Goal: Task Accomplishment & Management: Use online tool/utility

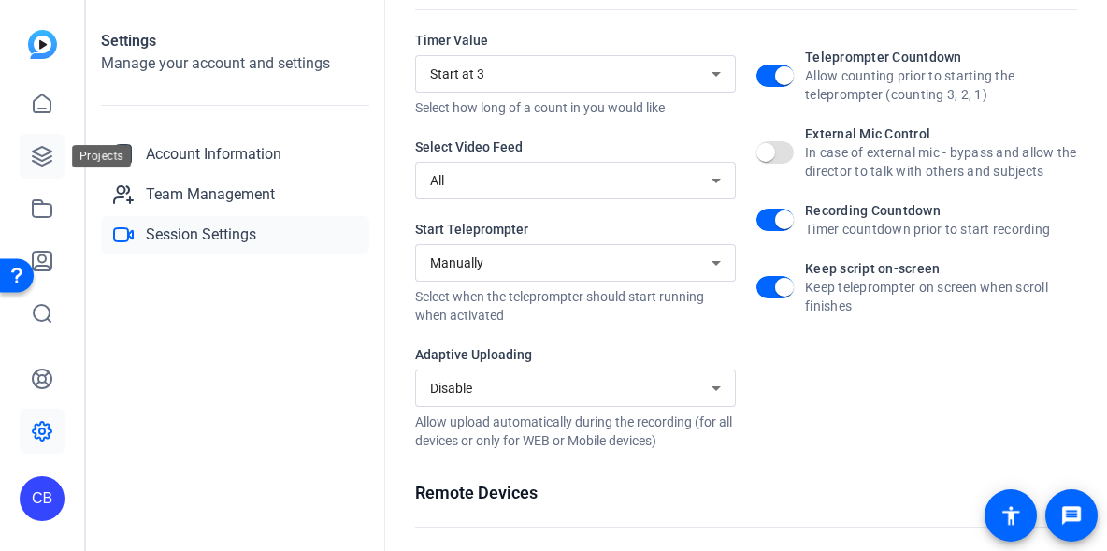
click at [42, 158] on icon at bounding box center [42, 156] width 22 height 22
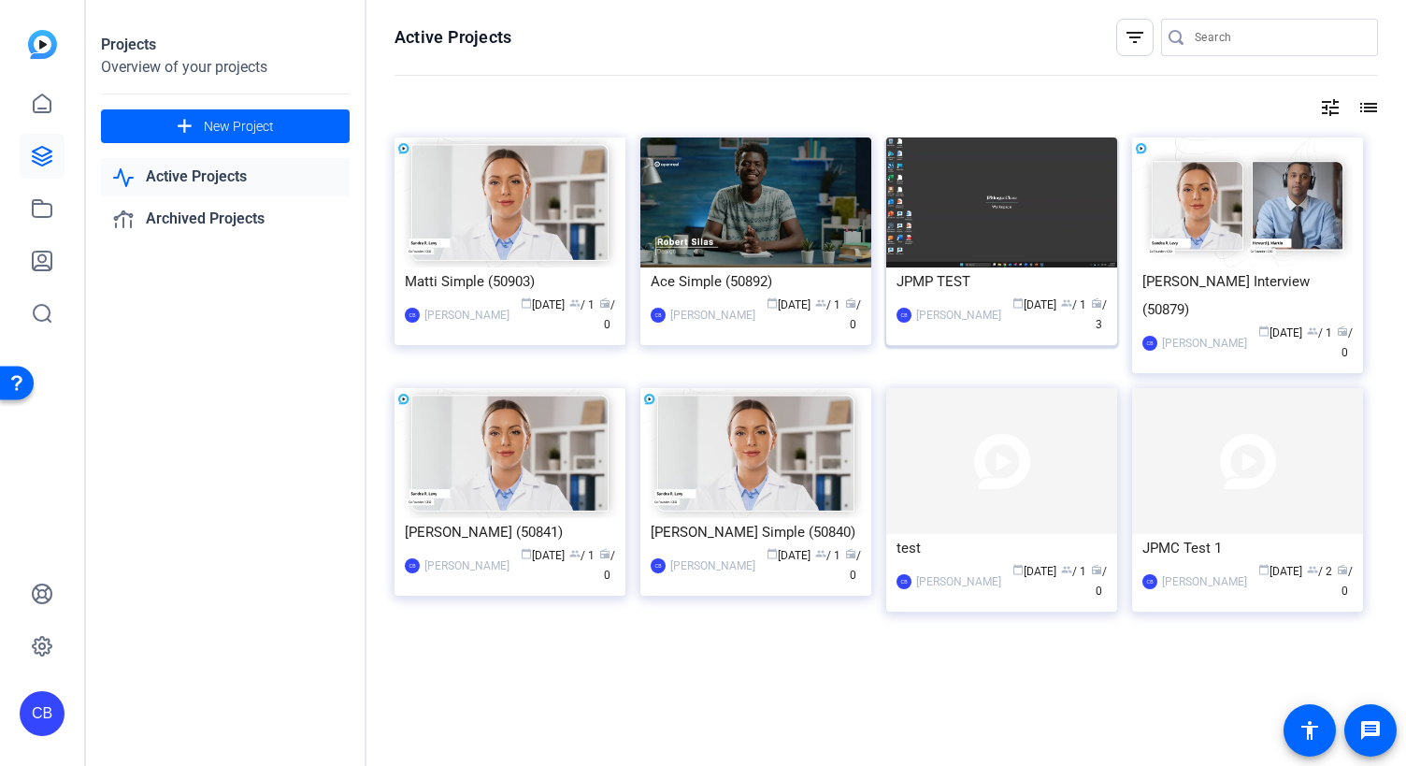
click at [979, 295] on div "CB Chris Bohorquez calendar_today Aug 25 group / 1 radio / 3" at bounding box center [1002, 314] width 210 height 39
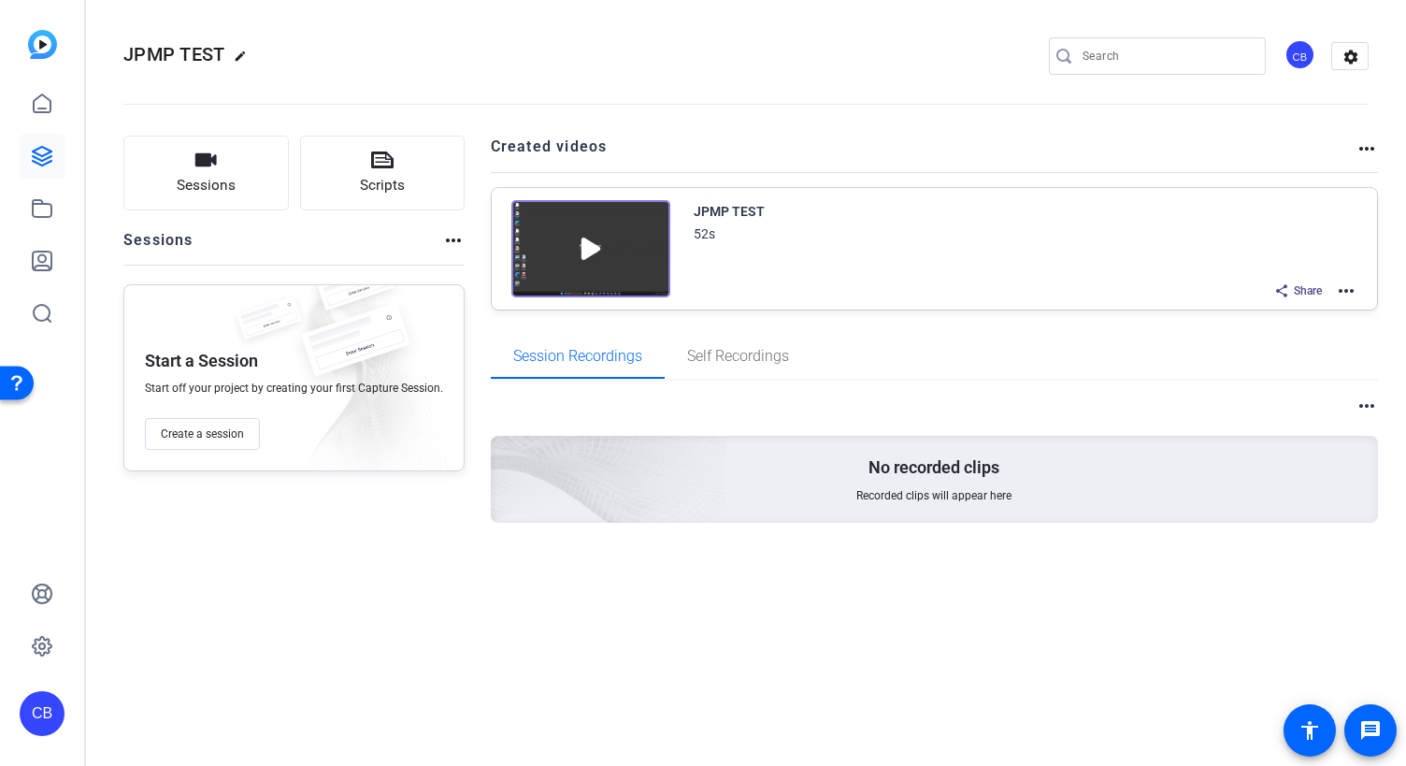
click at [576, 252] on img at bounding box center [590, 248] width 159 height 97
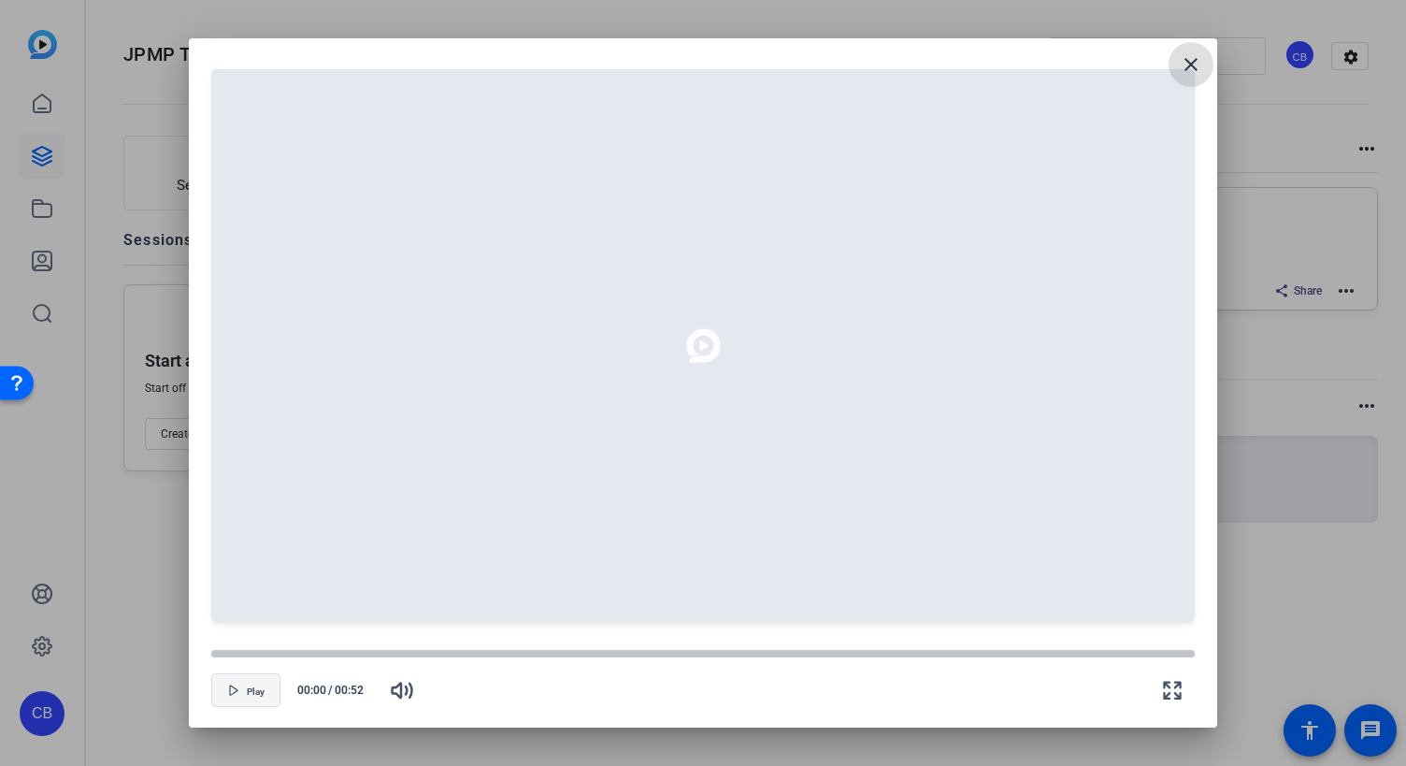
click at [262, 550] on span "Play" at bounding box center [256, 691] width 18 height 11
click at [843, 550] on div at bounding box center [703, 653] width 984 height 9
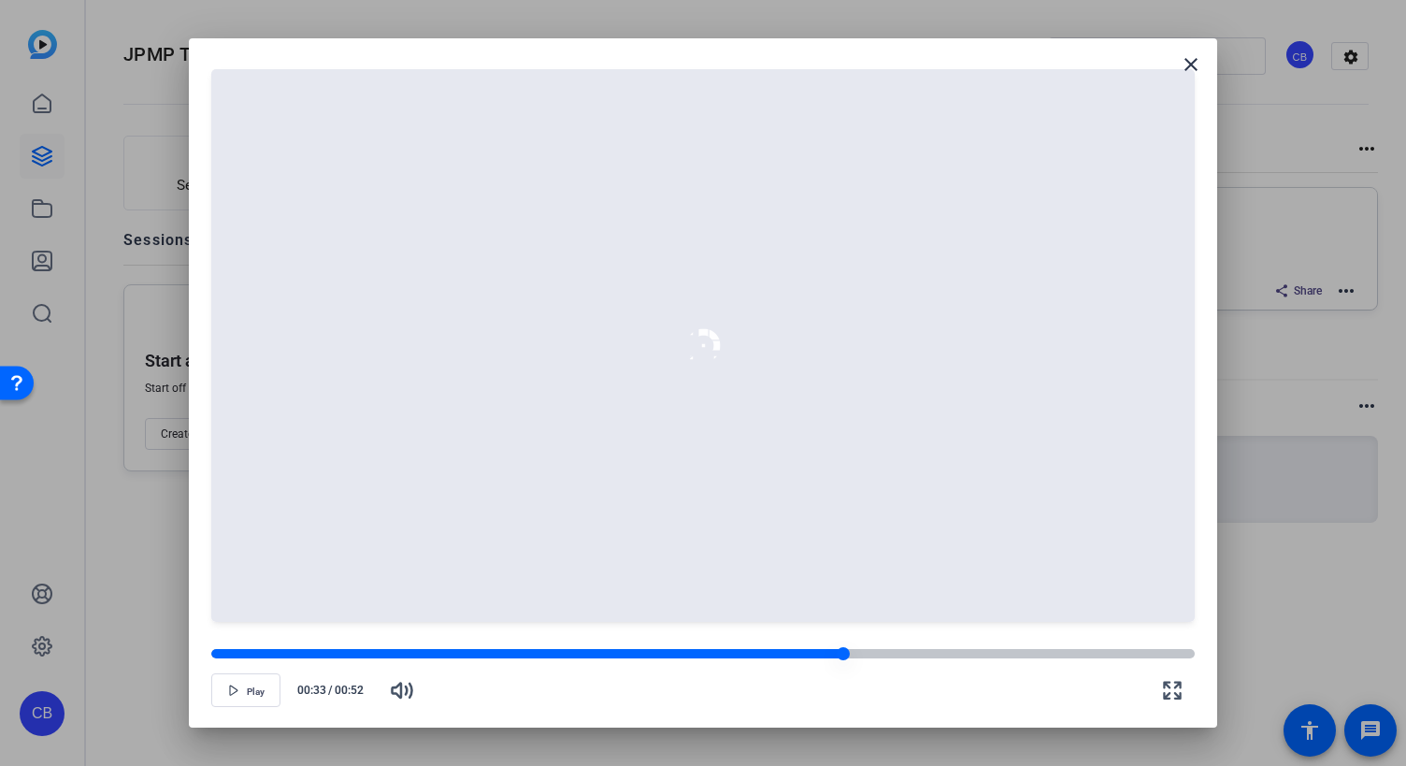
click at [770, 550] on div at bounding box center [527, 653] width 632 height 9
click at [250, 550] on span "button" at bounding box center [245, 690] width 67 height 45
click at [1106, 62] on mat-icon "close" at bounding box center [1191, 64] width 22 height 22
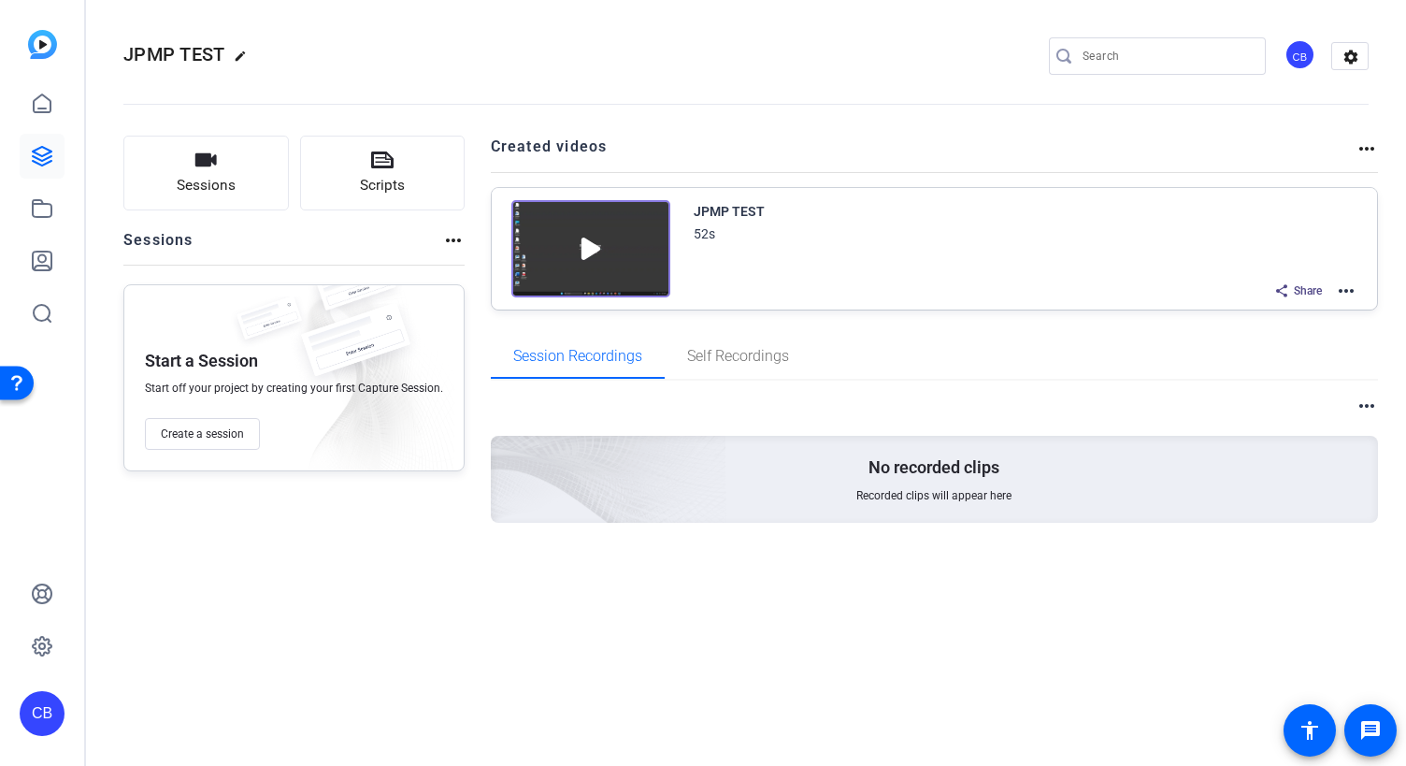
click at [1106, 292] on span "Share" at bounding box center [1308, 290] width 28 height 15
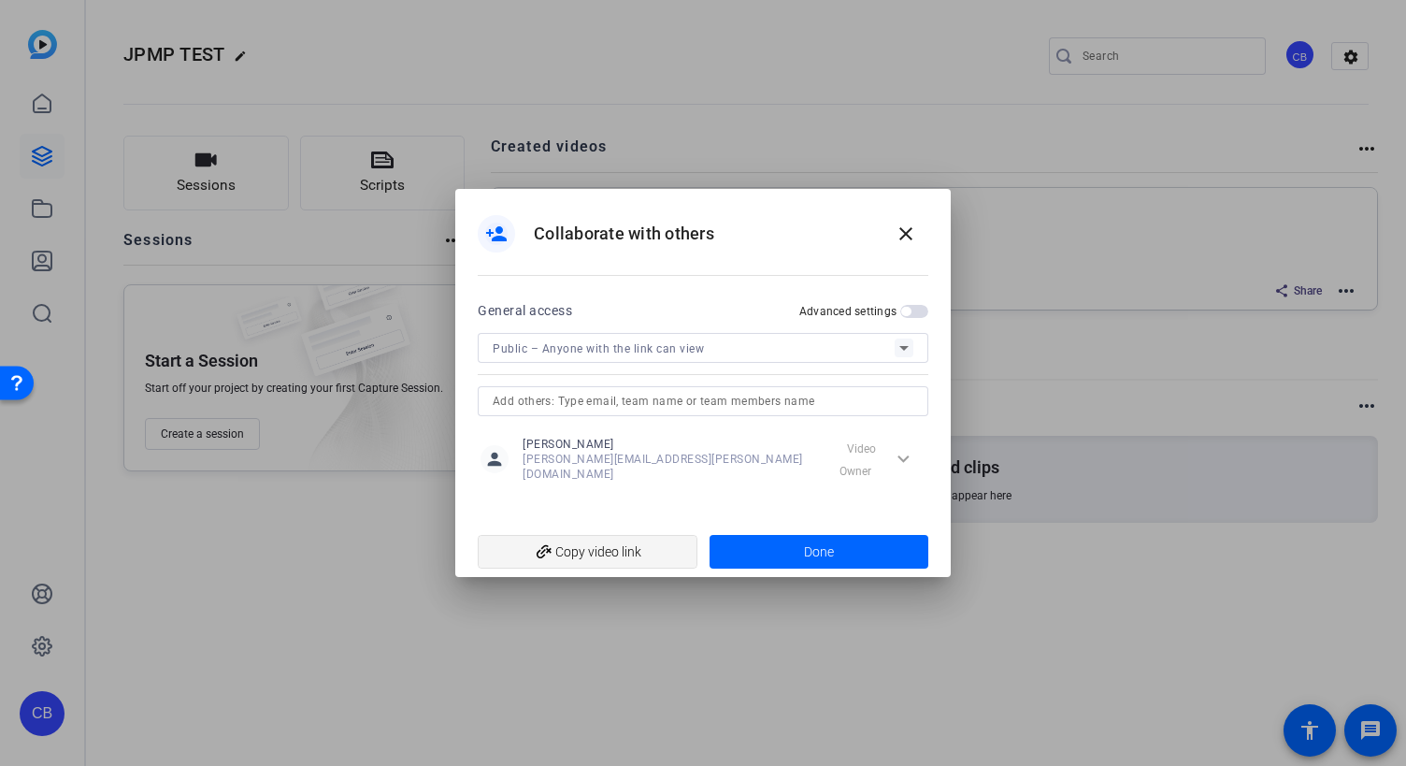
click at [629, 550] on span "add_link Copy video link" at bounding box center [588, 552] width 190 height 36
click at [910, 244] on mat-icon "close" at bounding box center [906, 234] width 22 height 22
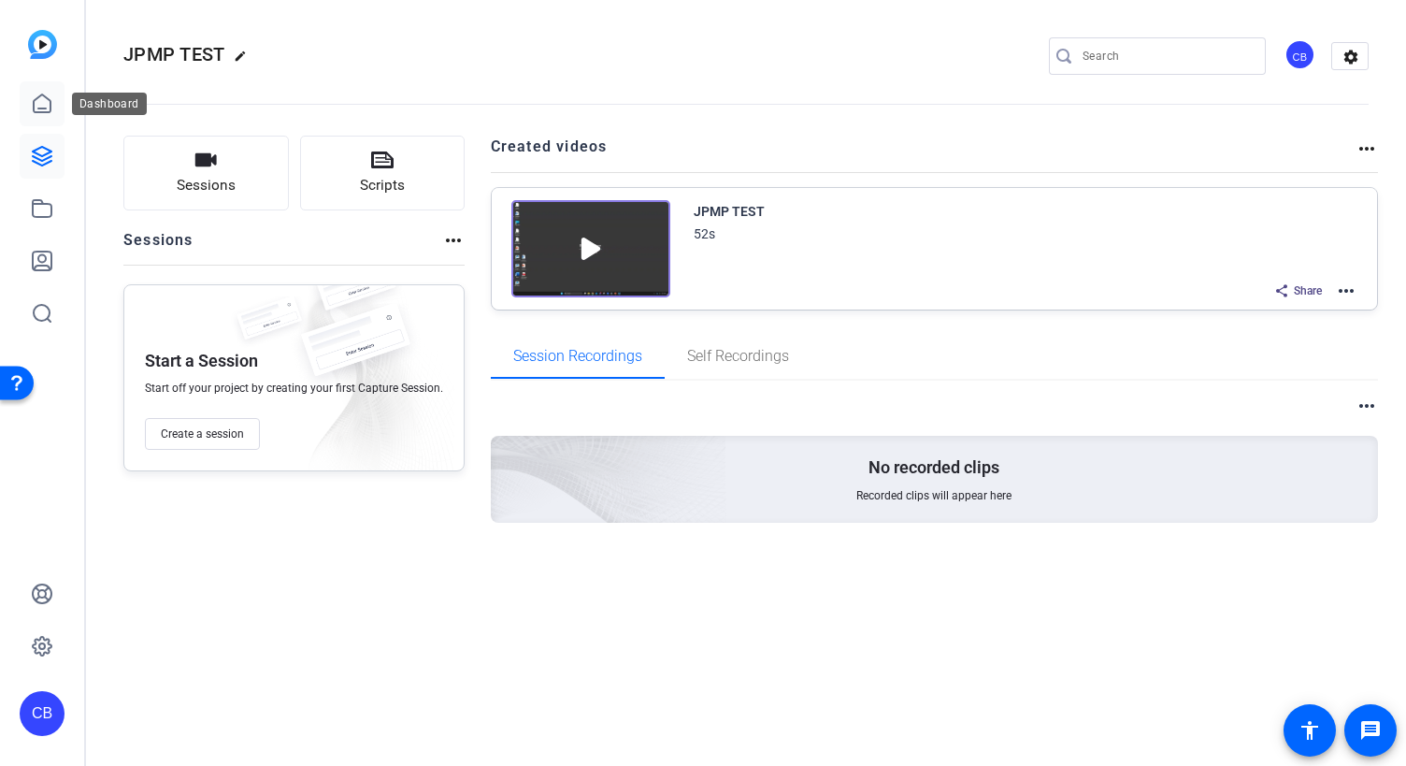
click at [38, 105] on icon at bounding box center [42, 104] width 22 height 22
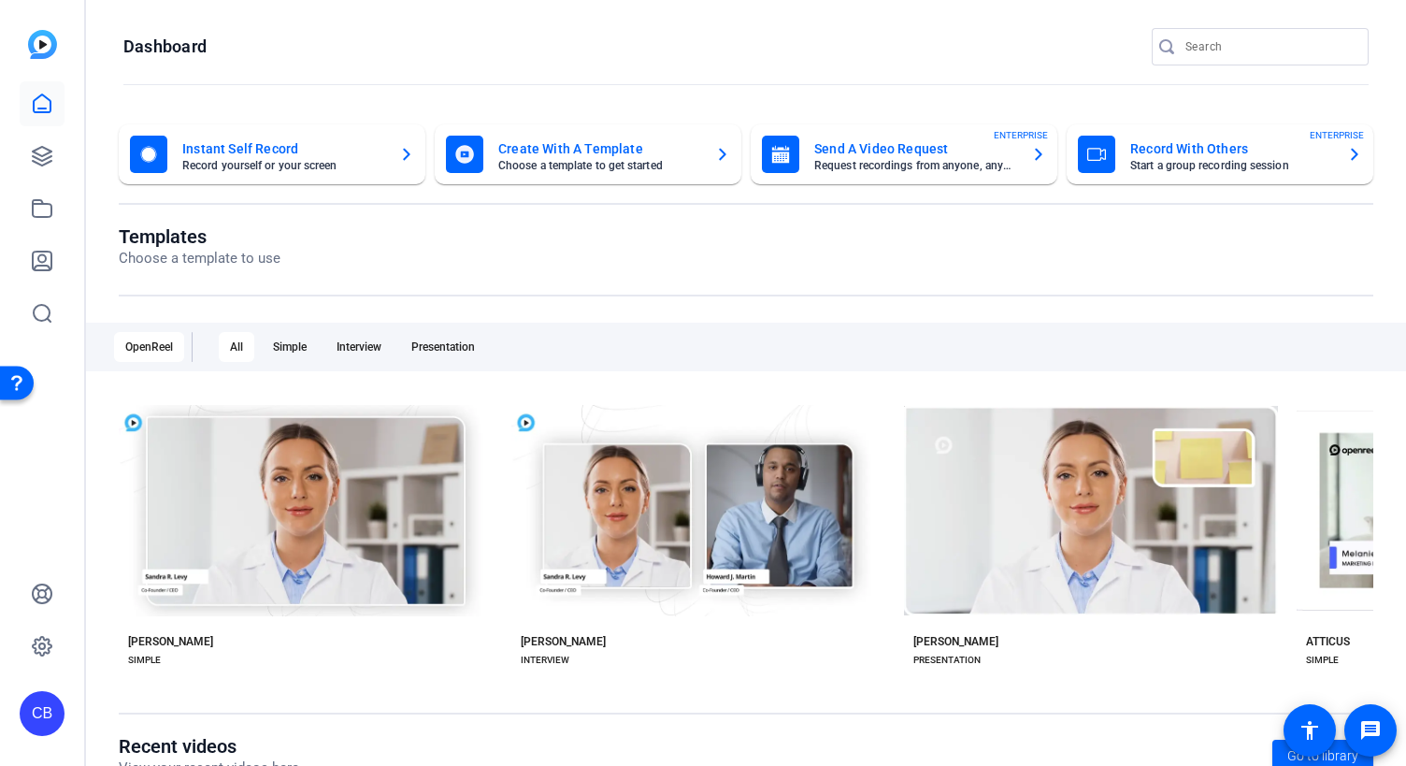
click at [1106, 152] on mat-card-title "Record With Others" at bounding box center [1231, 148] width 202 height 22
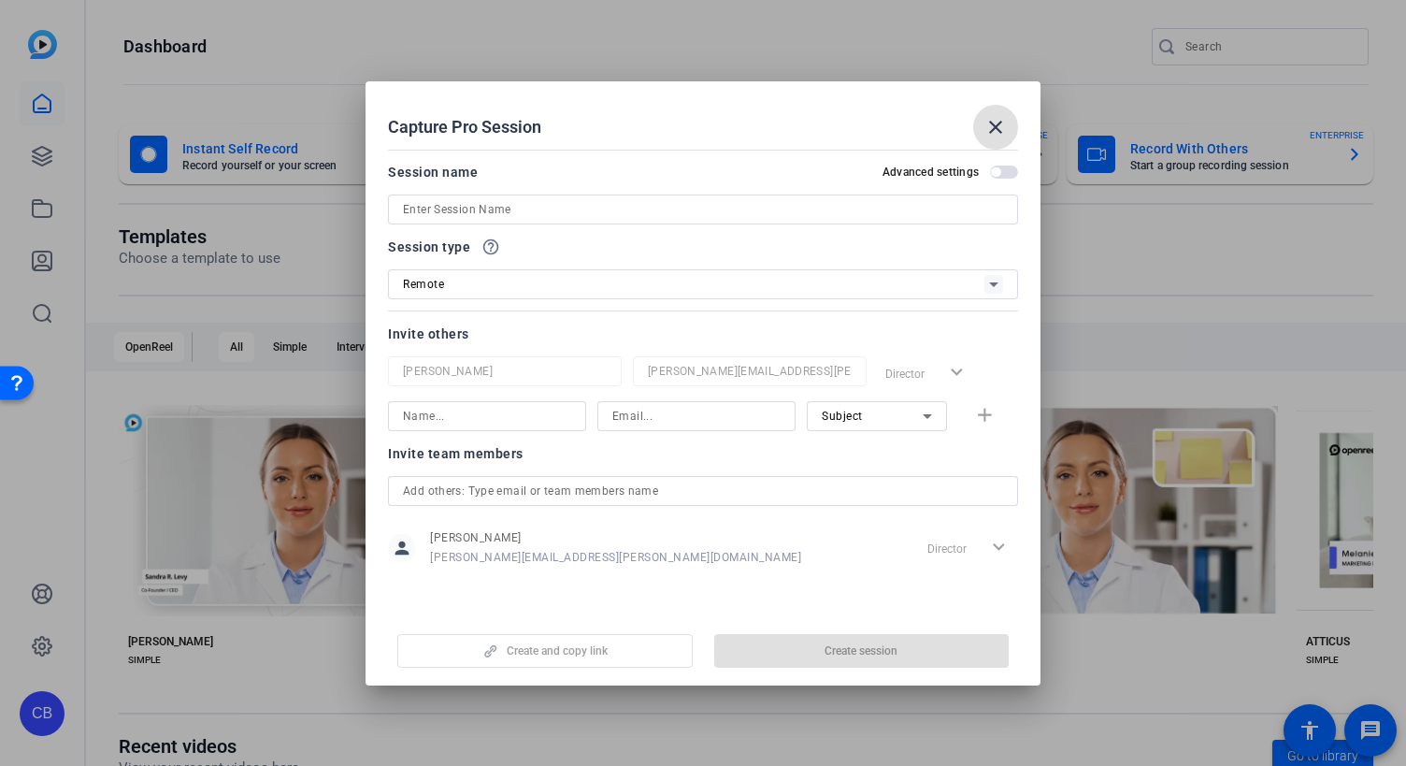
click at [614, 210] on input at bounding box center [703, 209] width 600 height 22
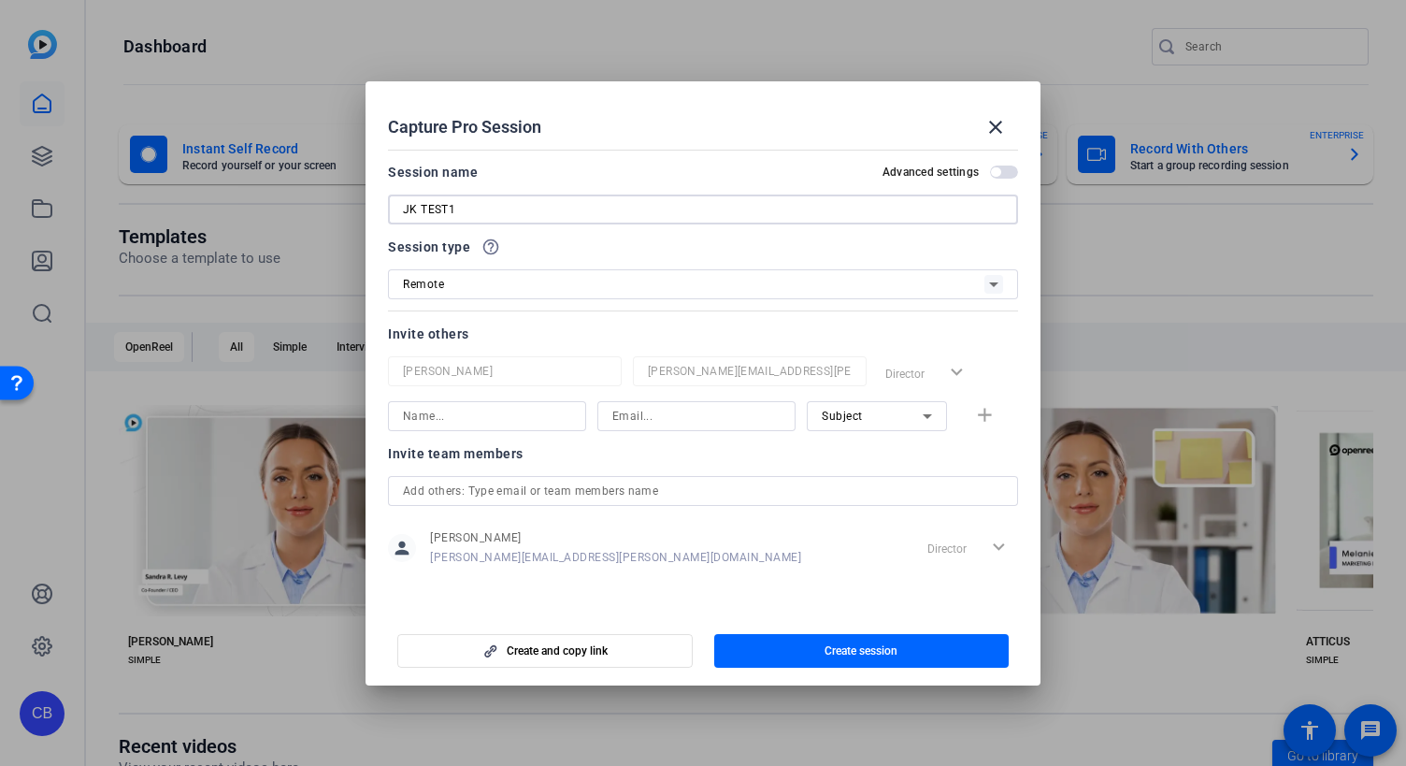
type input "JK TEST1"
click at [522, 409] on input at bounding box center [487, 416] width 168 height 22
type input "j"
type input "JK"
type input "john.k.karlsson@chase.com"
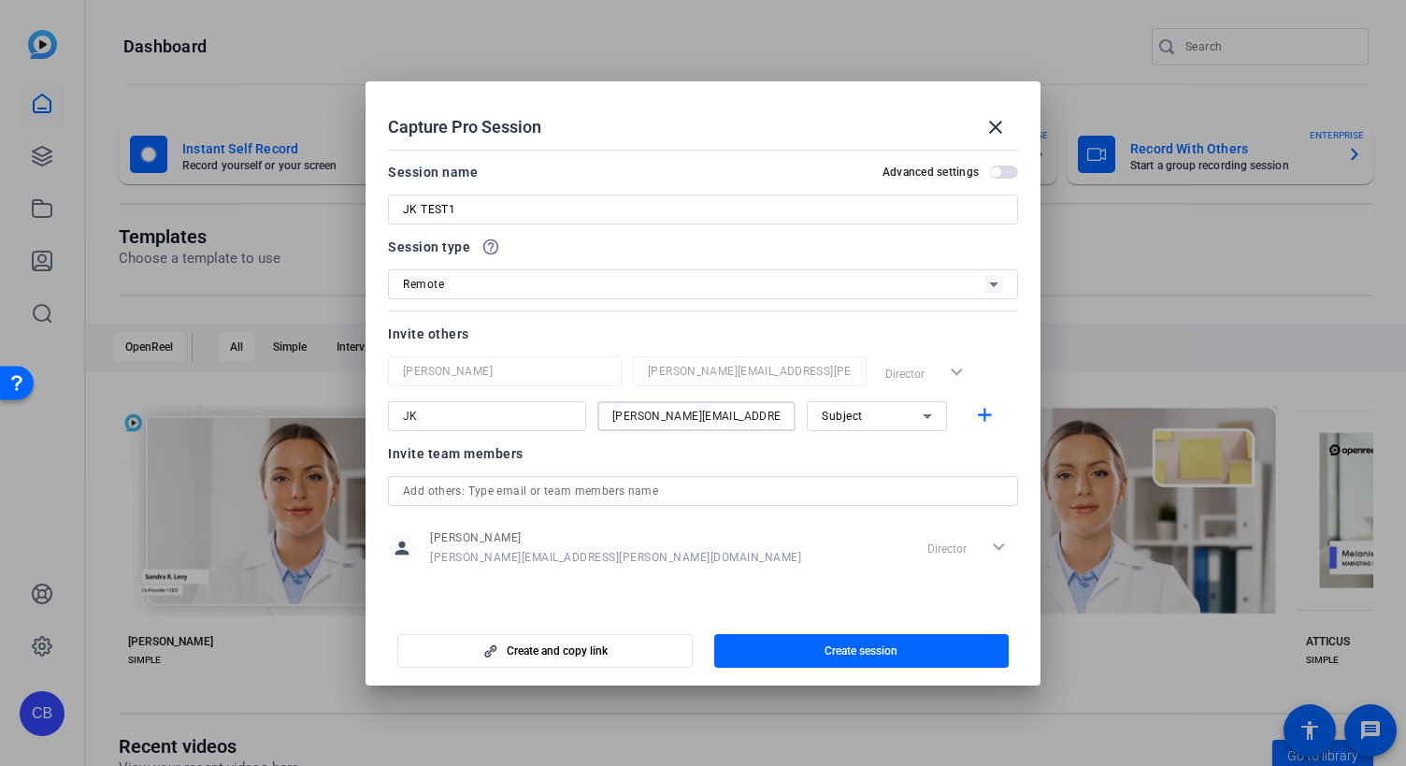
click at [850, 428] on div "Subject" at bounding box center [877, 416] width 110 height 30
click at [869, 463] on span "Collaborator" at bounding box center [856, 453] width 68 height 22
click at [658, 550] on span "button" at bounding box center [545, 650] width 294 height 45
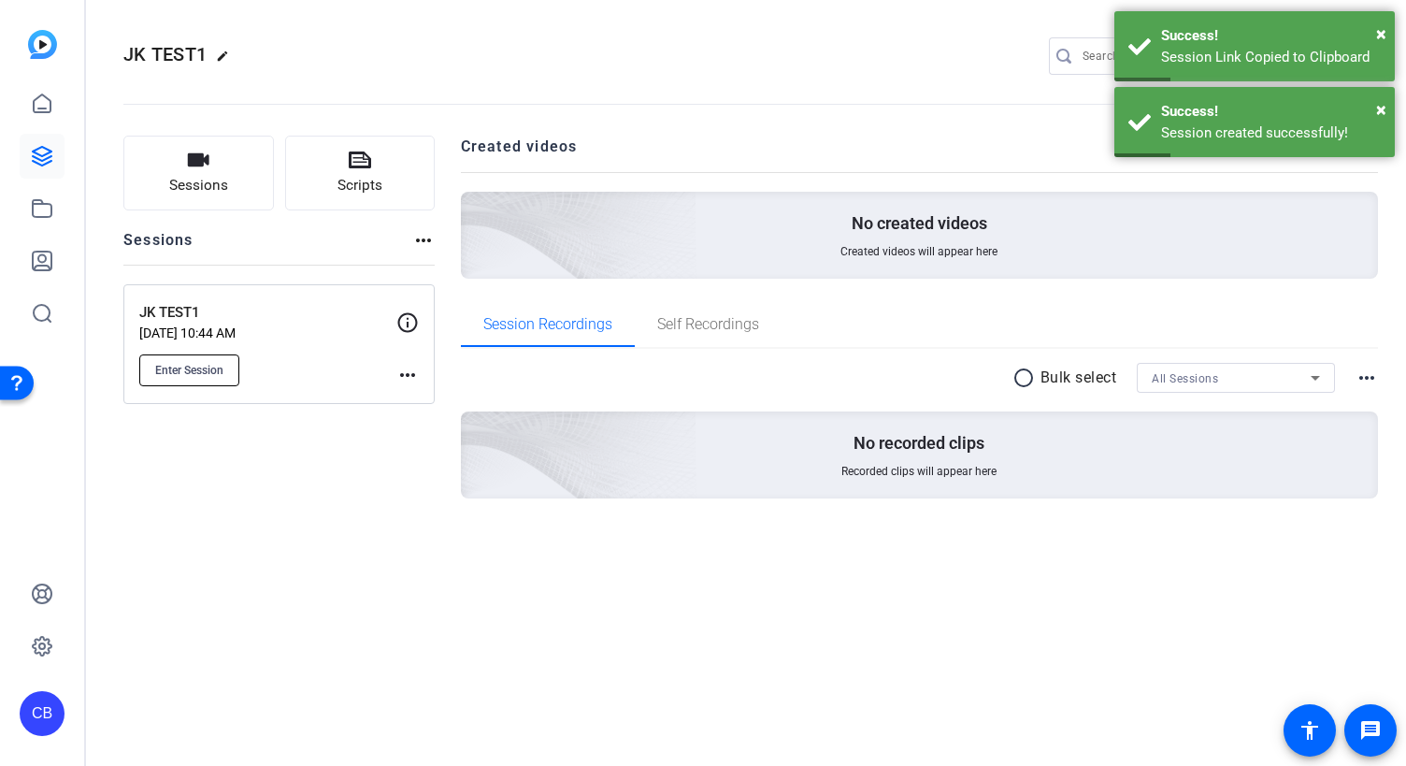
click at [213, 370] on span "Enter Session" at bounding box center [189, 370] width 68 height 15
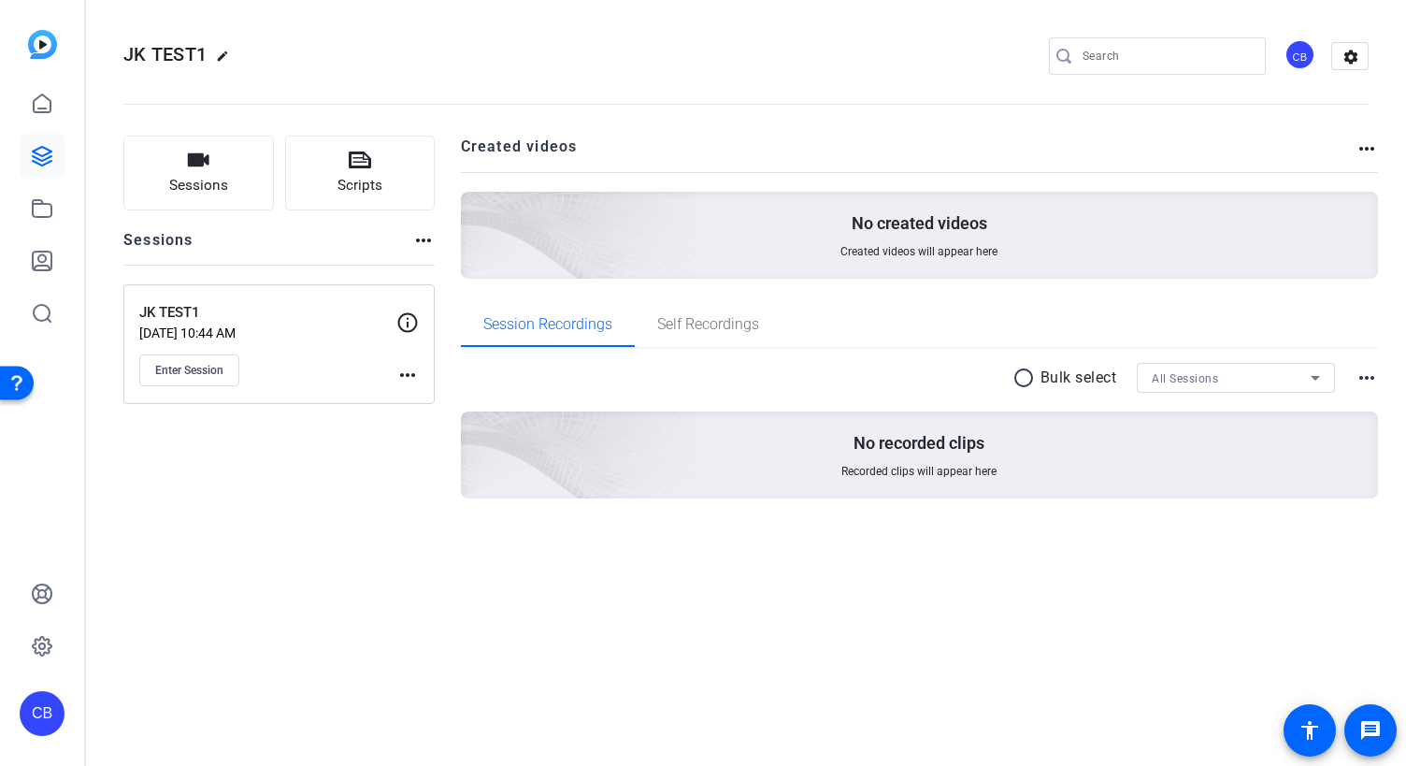
click at [406, 373] on mat-icon "more_horiz" at bounding box center [407, 375] width 22 height 22
click at [420, 396] on span "Edit Session" at bounding box center [453, 402] width 85 height 22
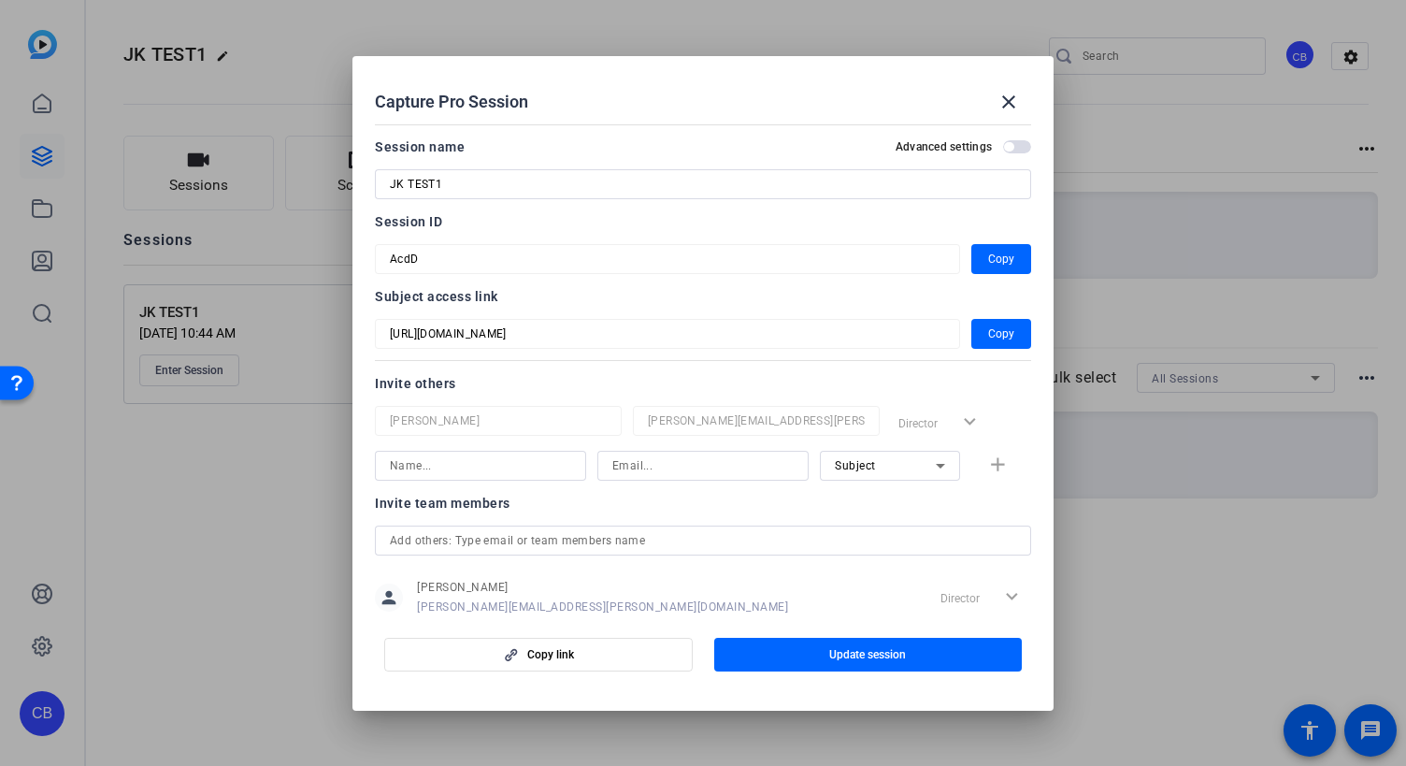
click at [496, 474] on input at bounding box center [480, 465] width 181 height 22
click at [657, 463] on input at bounding box center [702, 465] width 181 height 22
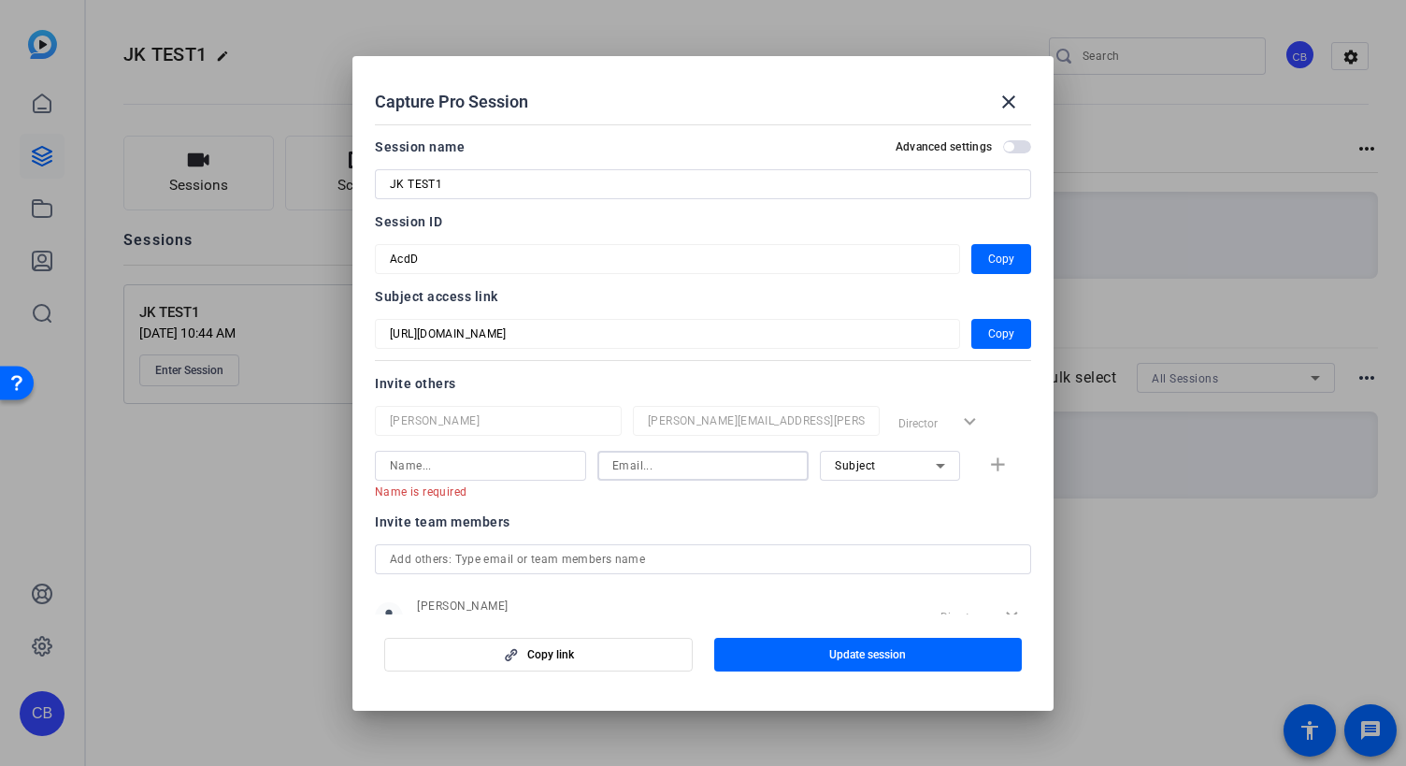
scroll to position [65, 0]
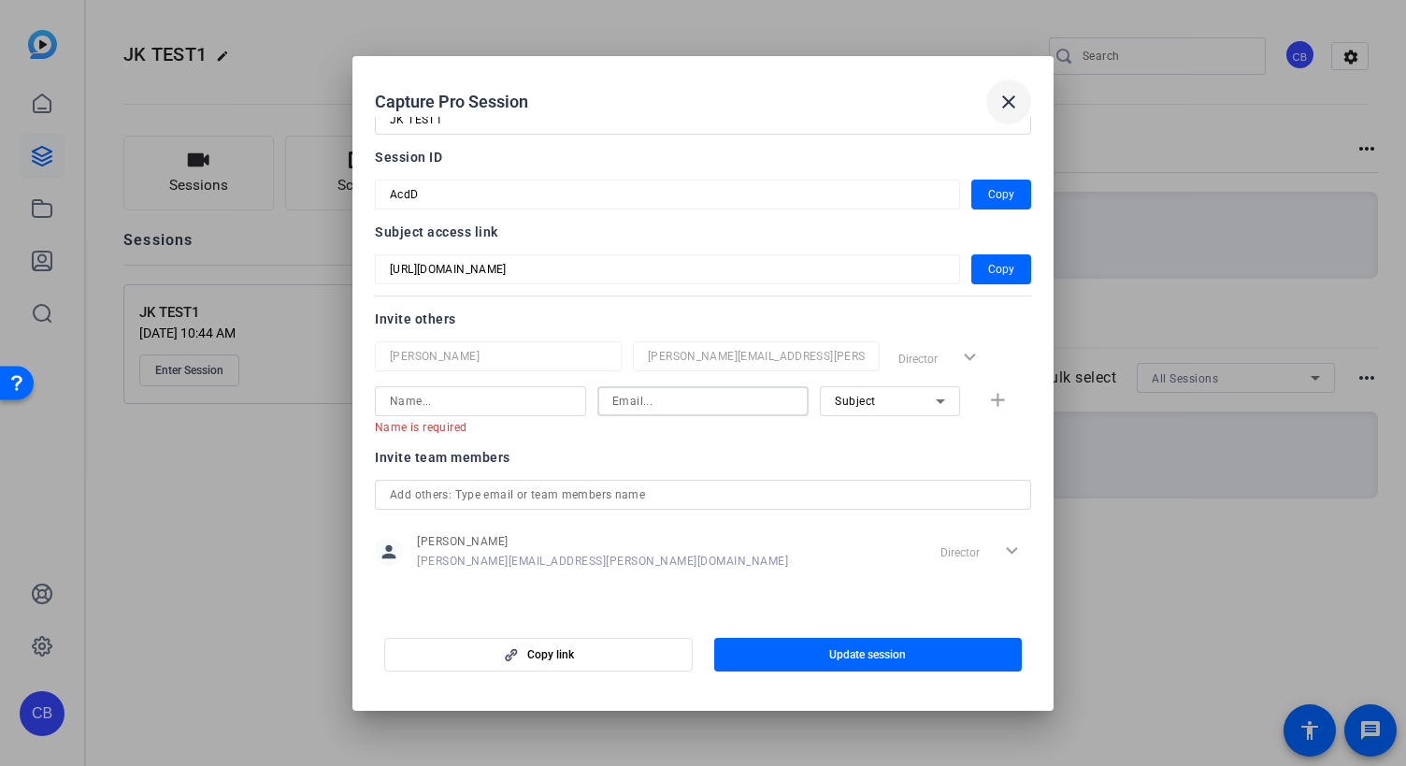
click at [1011, 101] on mat-icon "close" at bounding box center [1009, 102] width 22 height 22
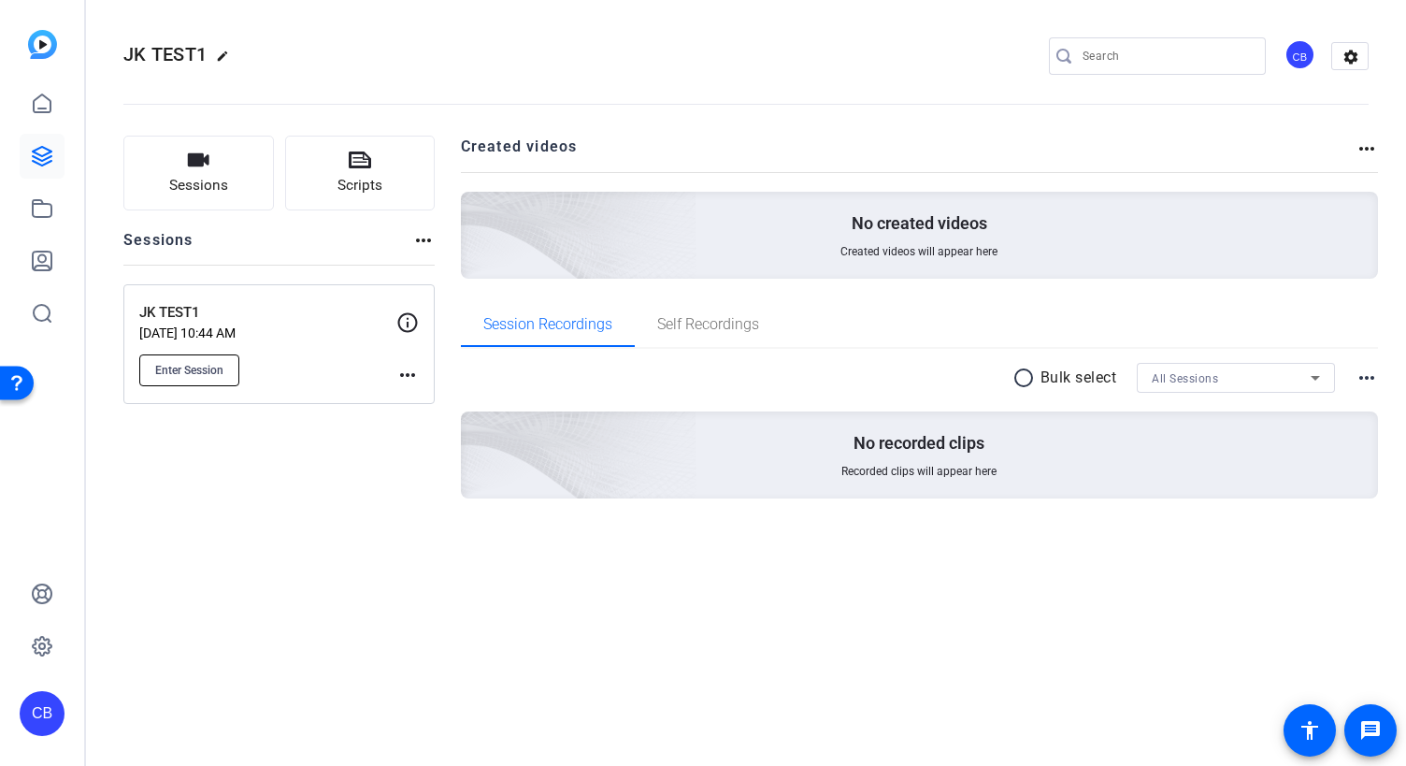
click at [206, 366] on span "Enter Session" at bounding box center [189, 370] width 68 height 15
click at [406, 375] on mat-icon "more_horiz" at bounding box center [407, 375] width 22 height 22
click at [425, 400] on span "Edit Session" at bounding box center [453, 402] width 85 height 22
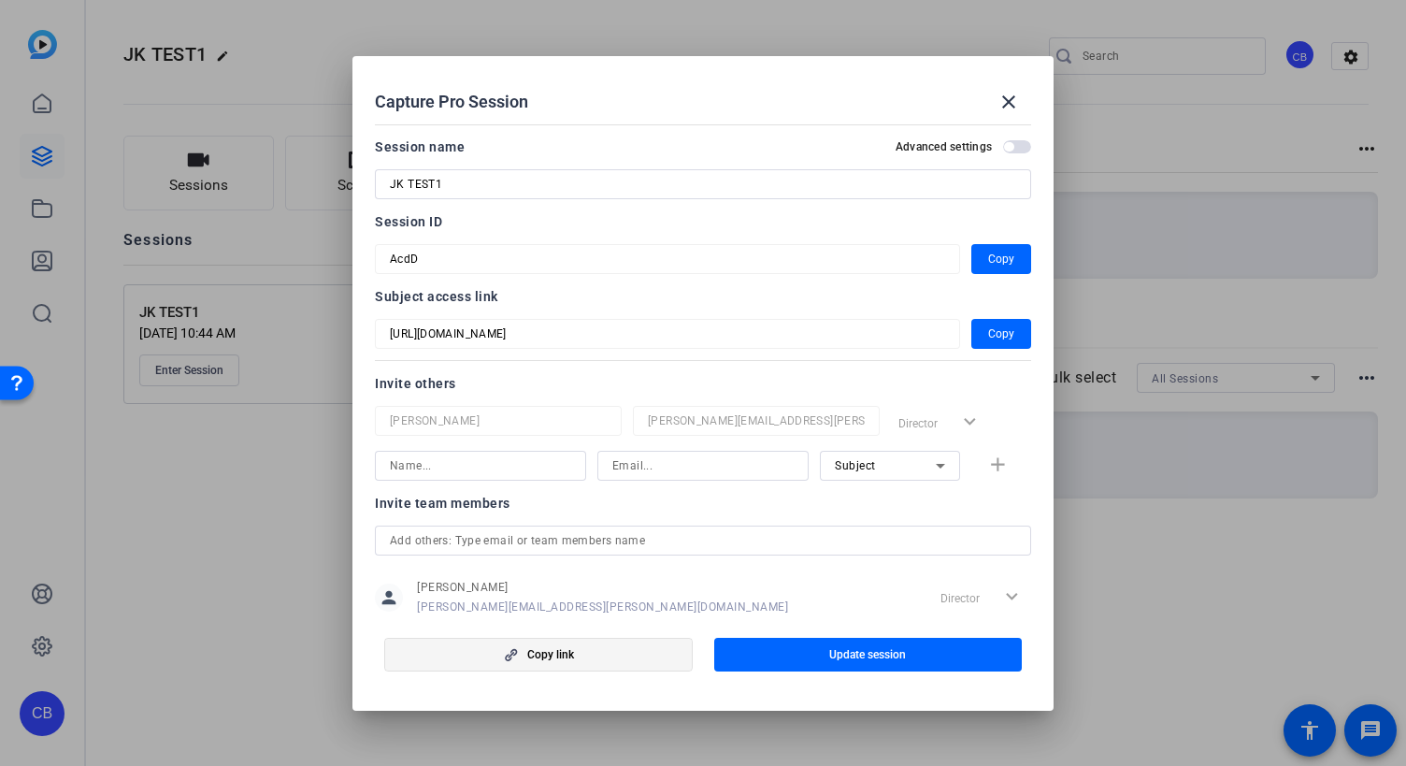
click at [595, 550] on span "button" at bounding box center [538, 654] width 307 height 45
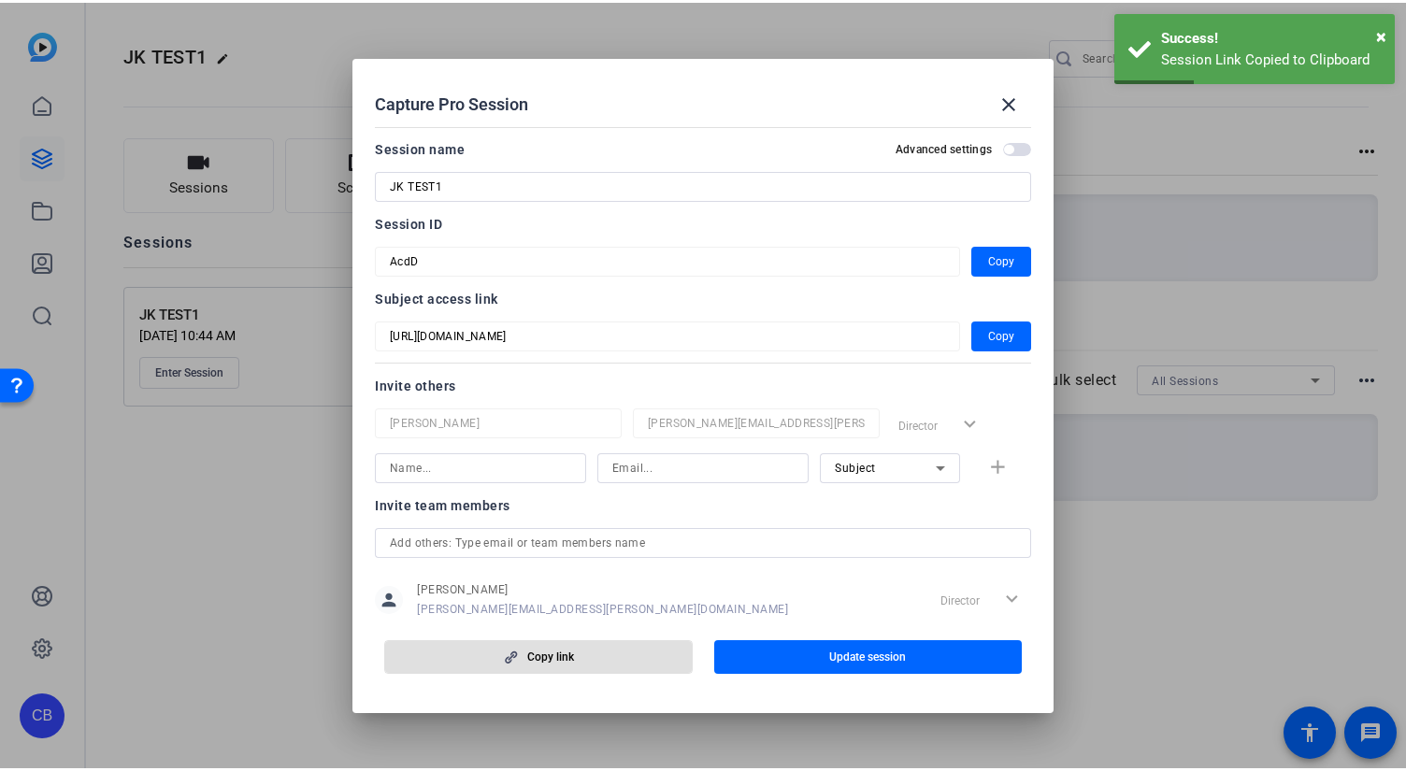
scroll to position [46, 0]
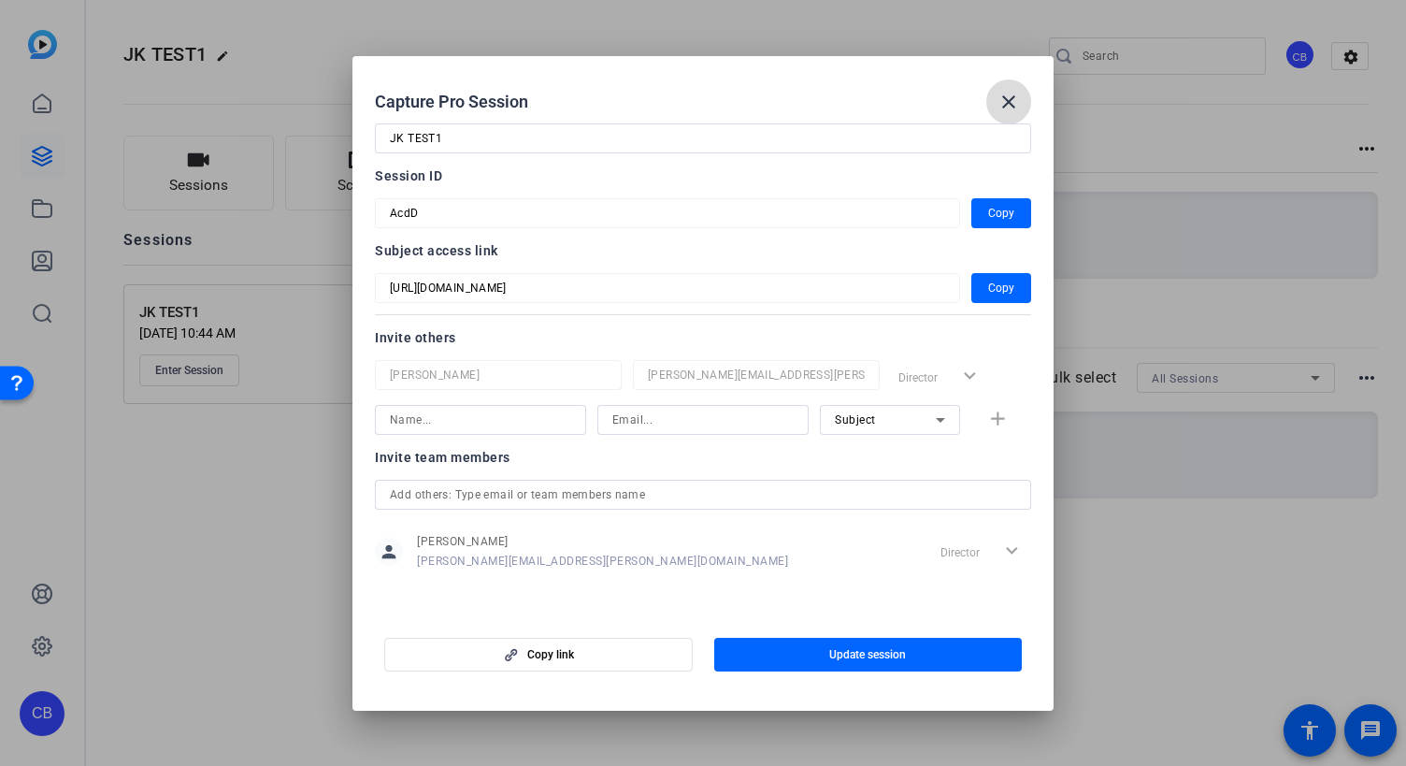
click at [1012, 110] on mat-icon "close" at bounding box center [1009, 102] width 22 height 22
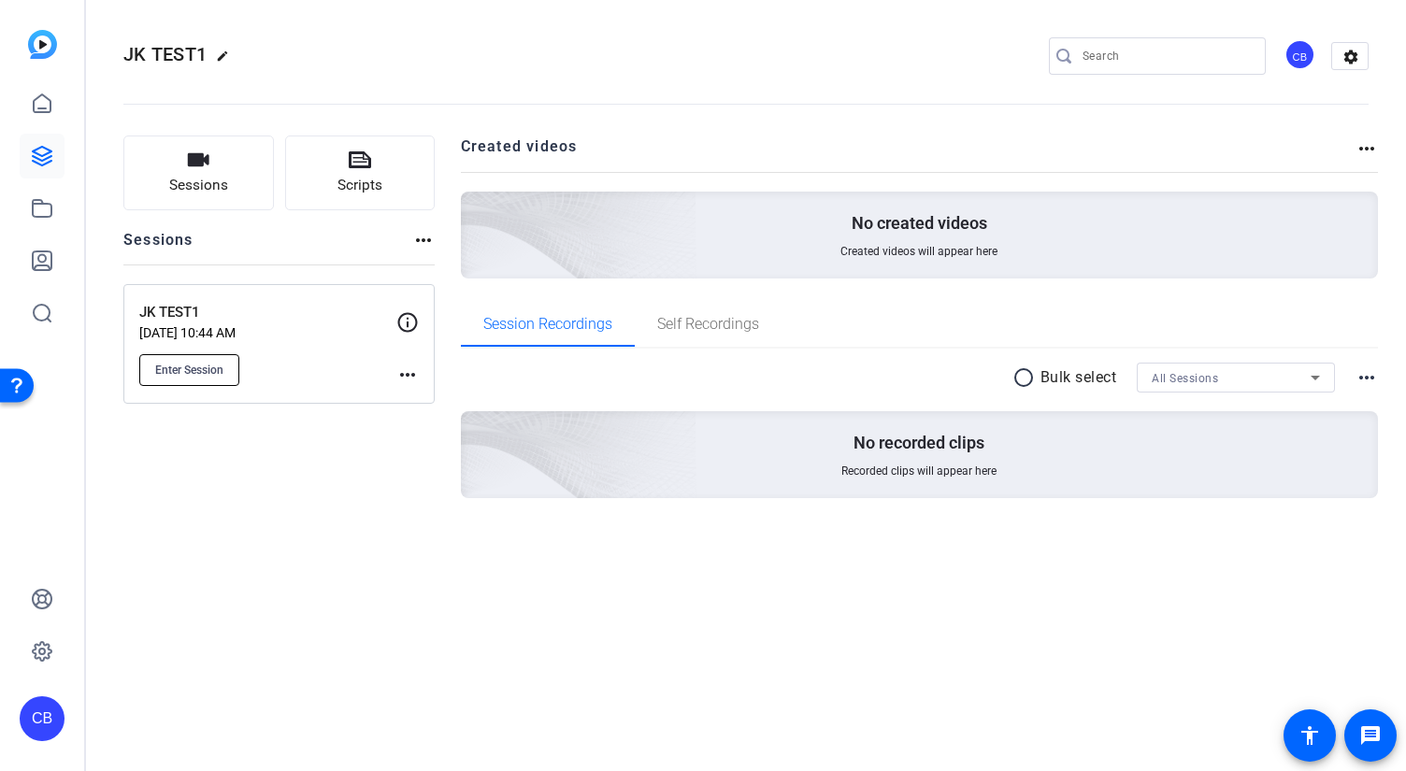
click at [207, 374] on span "Enter Session" at bounding box center [189, 370] width 68 height 15
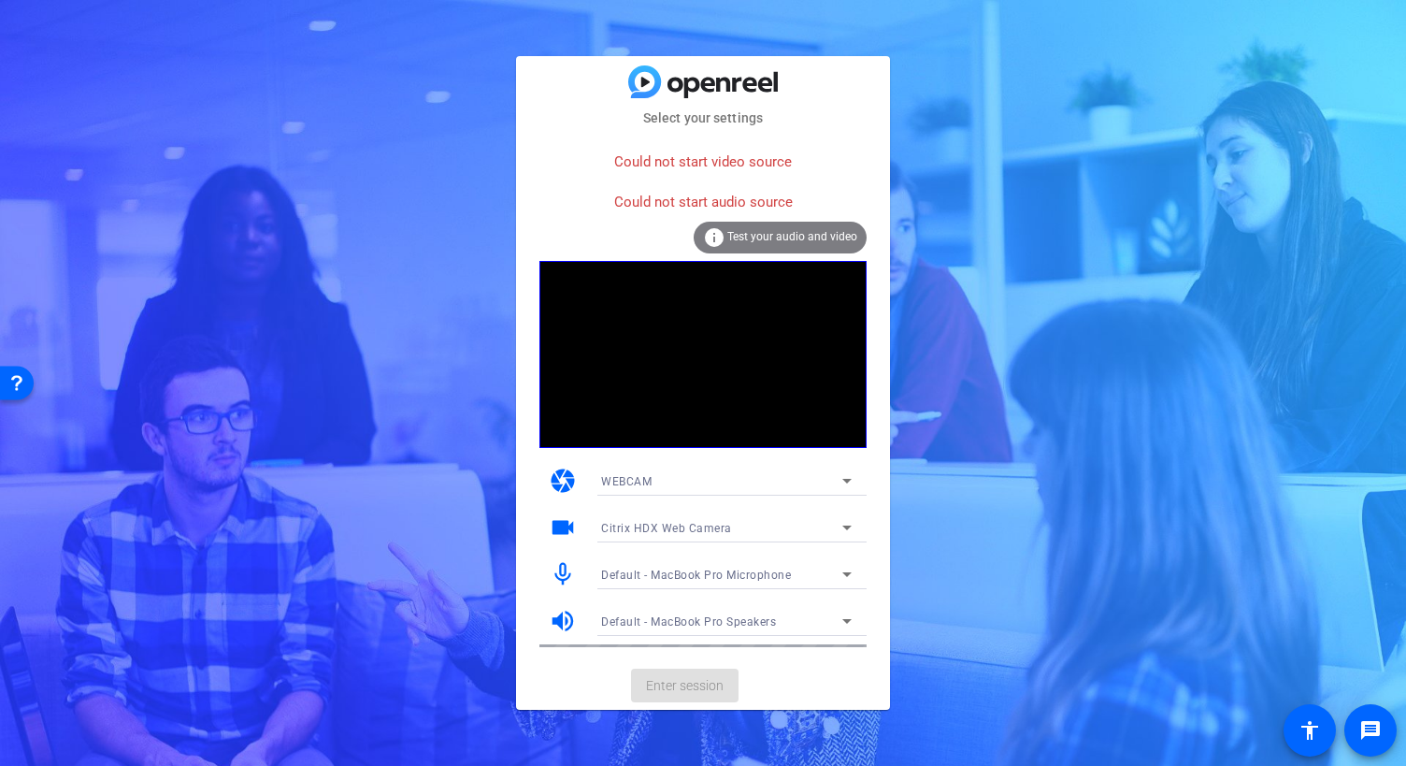
click at [718, 690] on mat-card-actions "Enter session" at bounding box center [703, 685] width 374 height 49
click at [771, 484] on div "WEBCAM" at bounding box center [721, 480] width 241 height 23
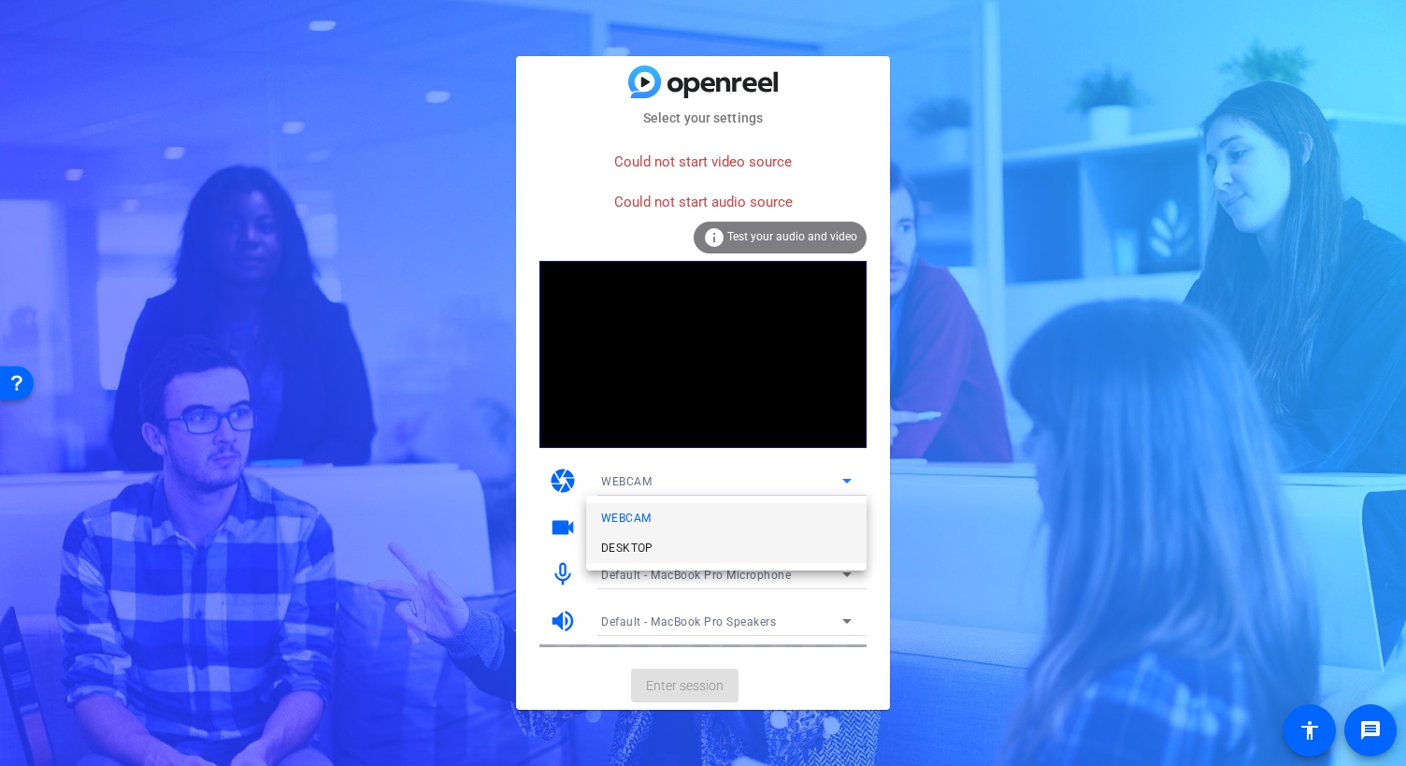
click at [43, 266] on mat-option "DESKTOP" at bounding box center [33, 256] width 20 height 20
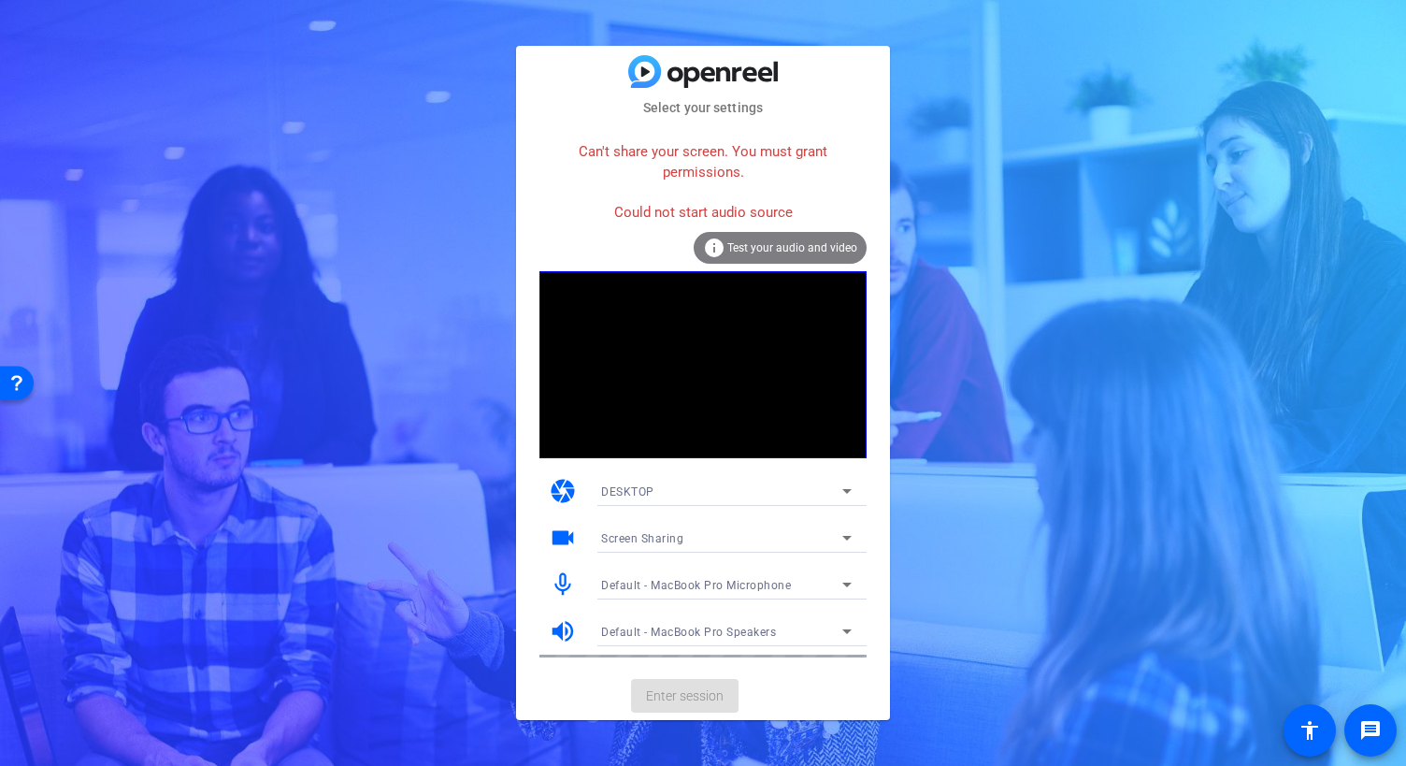
click at [805, 497] on div "DESKTOP" at bounding box center [721, 491] width 241 height 23
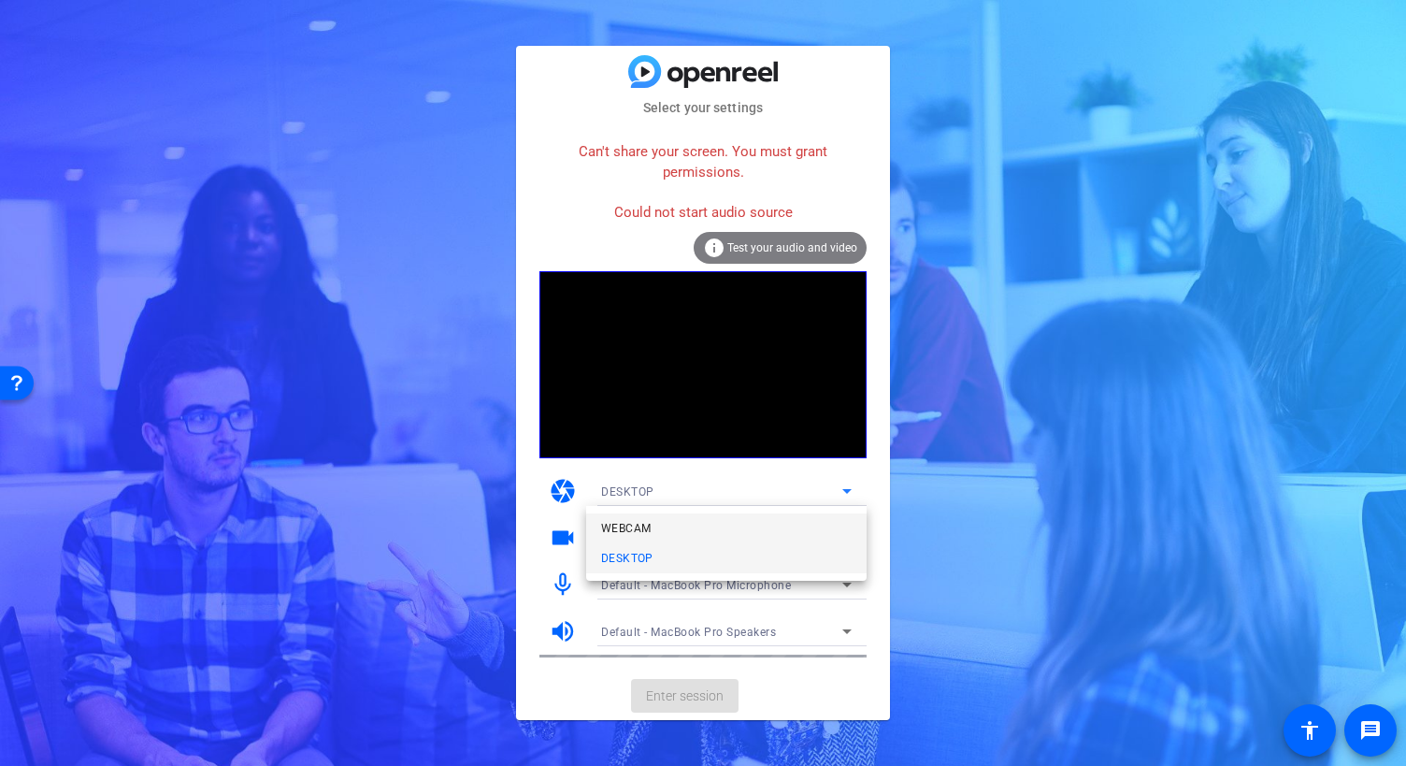
click at [773, 530] on mat-option "WEBCAM" at bounding box center [726, 528] width 281 height 30
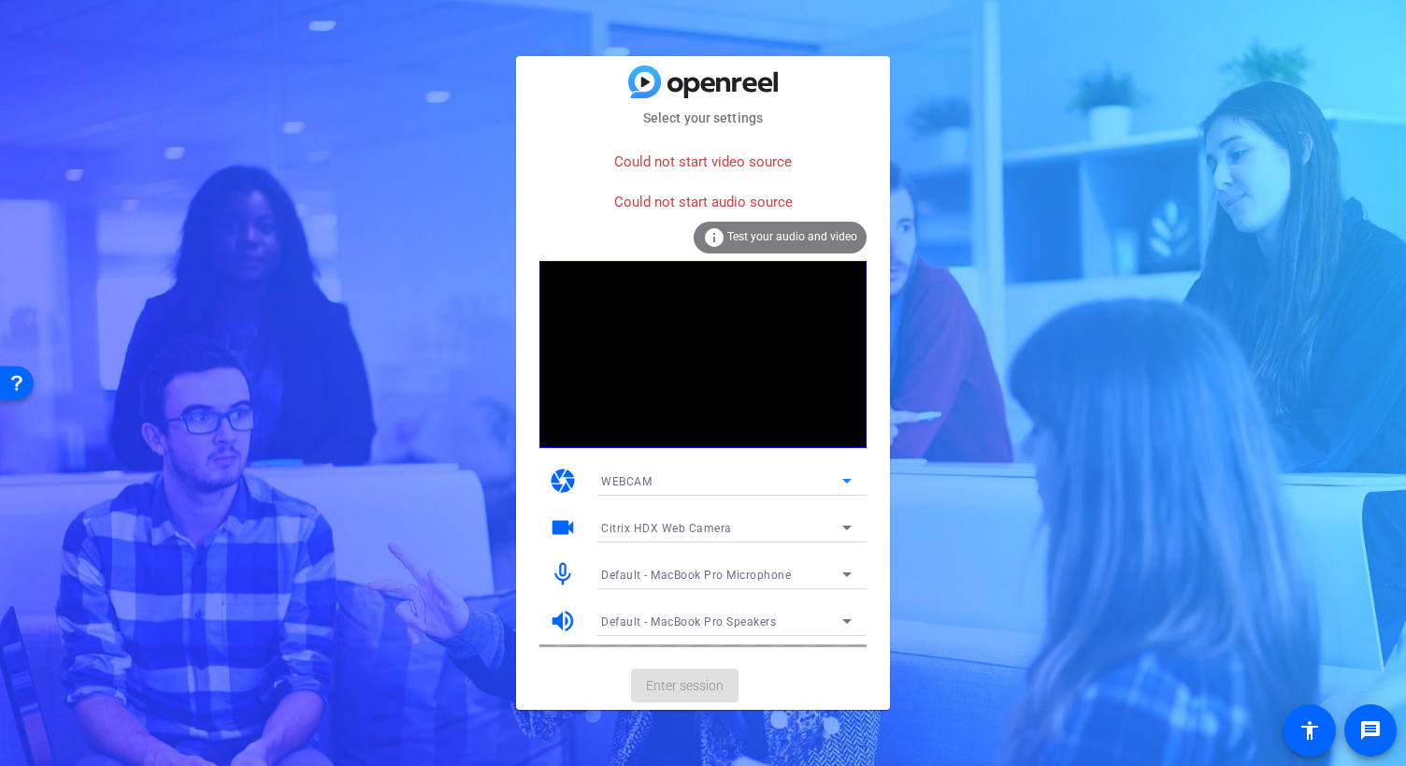
click at [790, 234] on span "Test your audio and video" at bounding box center [792, 236] width 130 height 13
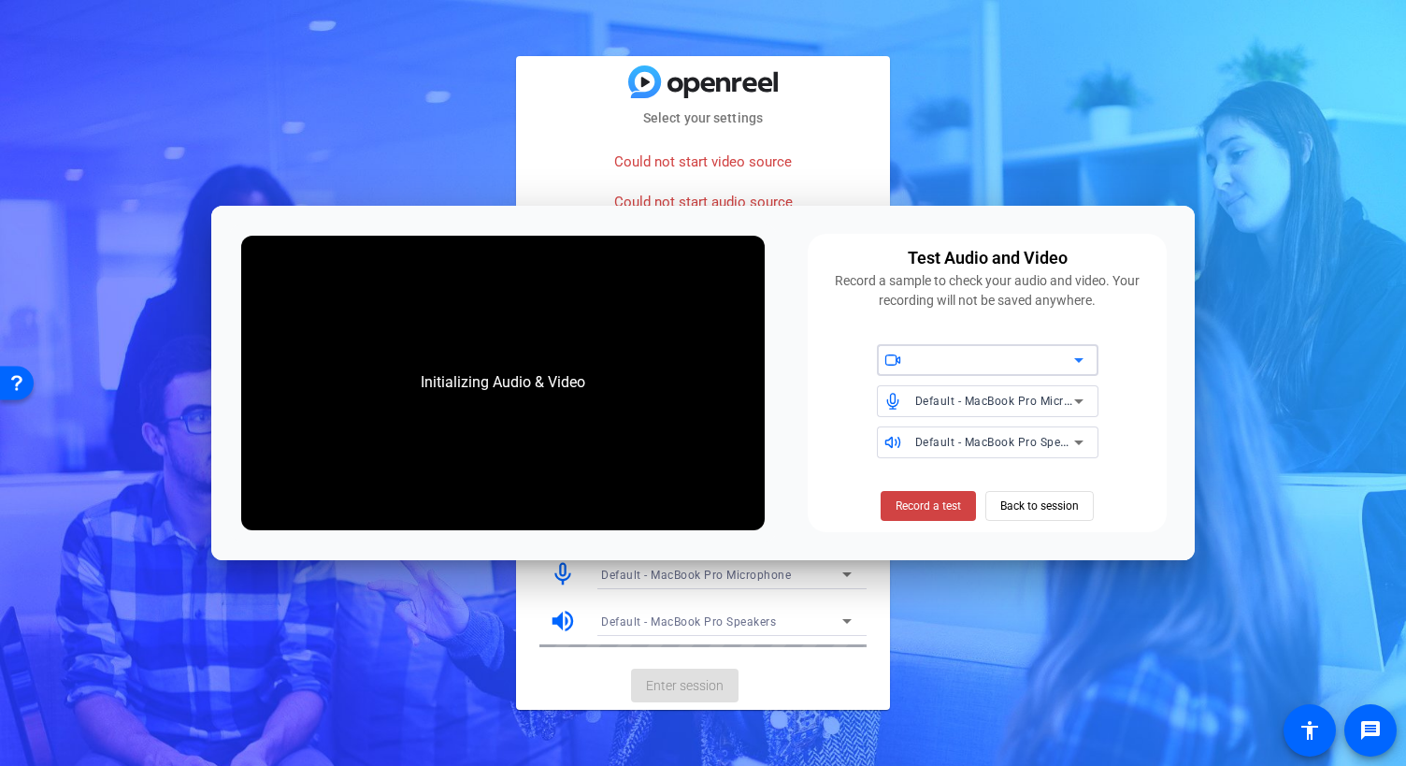
click at [58, 381] on div at bounding box center [40, 391] width 35 height 20
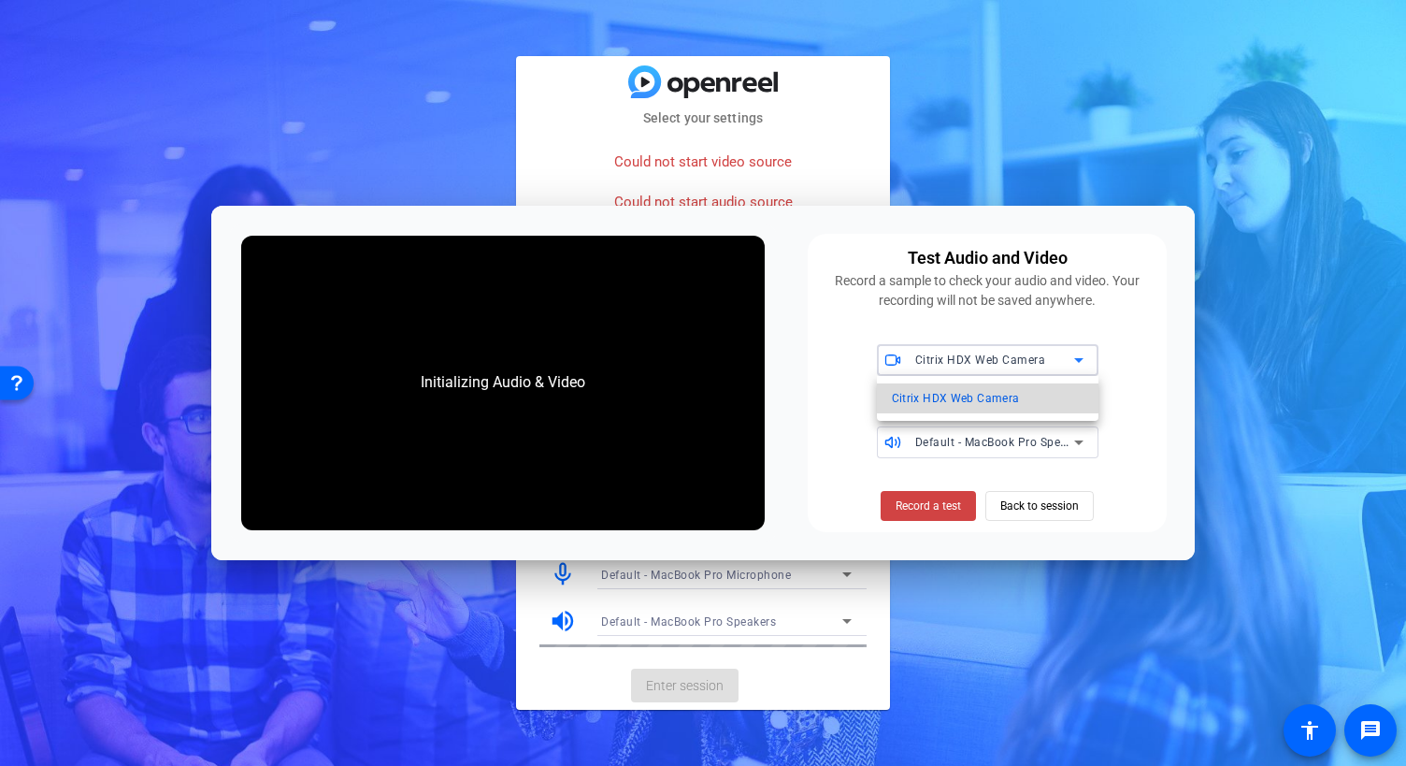
click at [1021, 388] on mat-option "Citrix HDX Web Camera" at bounding box center [988, 398] width 222 height 30
click at [58, 422] on span "Default - MacBook Pro Microphone" at bounding box center [40, 433] width 35 height 23
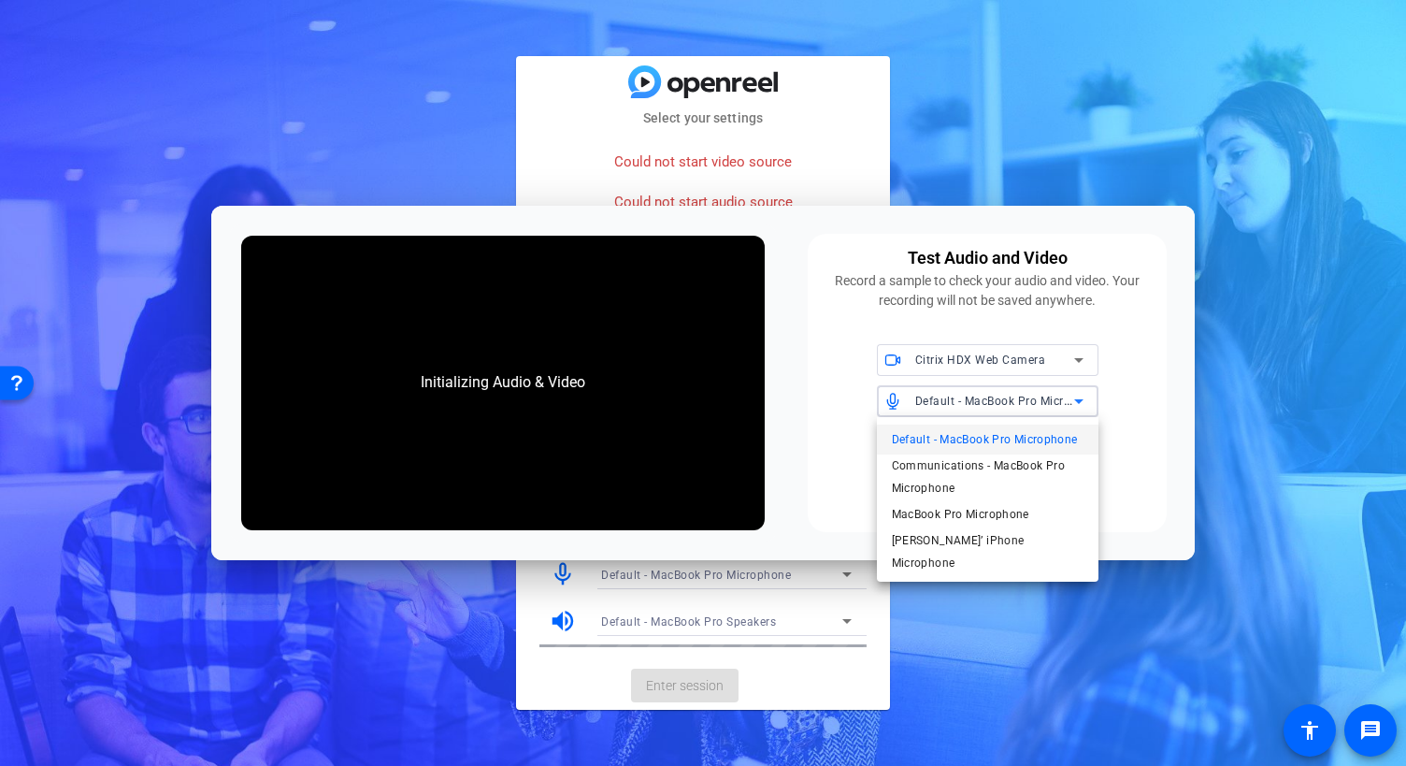
click at [1013, 442] on span "Default - MacBook Pro Microphone" at bounding box center [985, 439] width 186 height 22
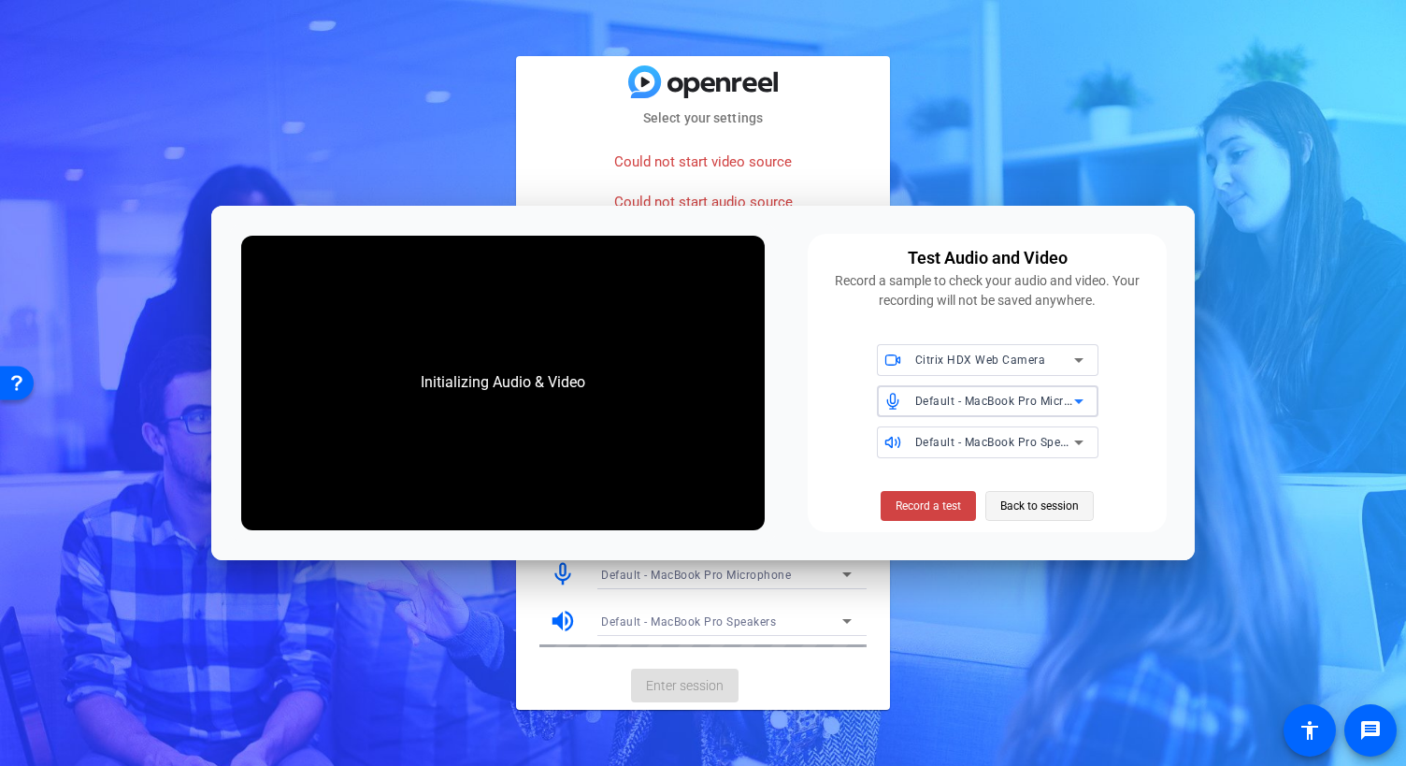
click at [0, 0] on span "Back to session" at bounding box center [0, 0] width 0 height 0
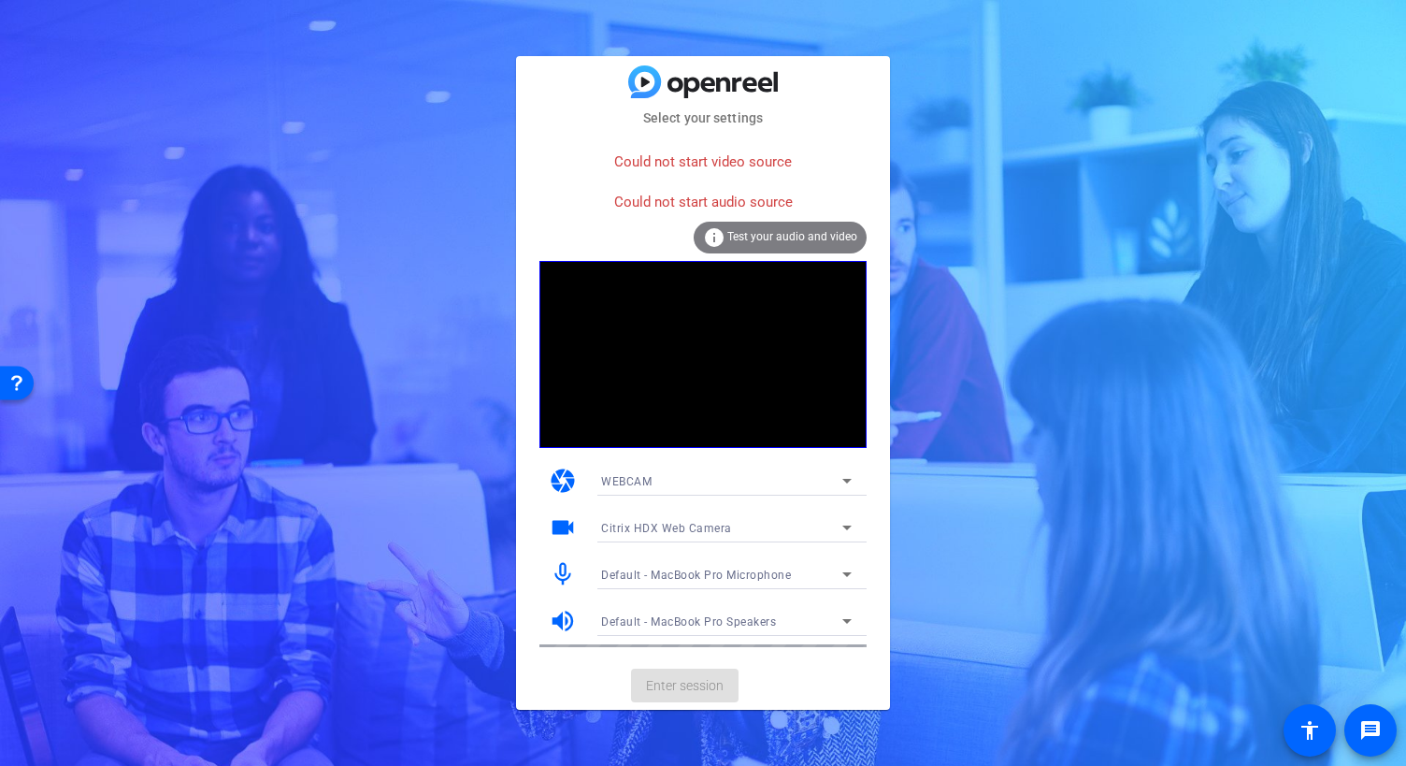
click at [698, 670] on mat-card-actions "Enter session" at bounding box center [703, 685] width 374 height 49
click at [744, 574] on span "Default - MacBook Pro Microphone" at bounding box center [696, 575] width 190 height 13
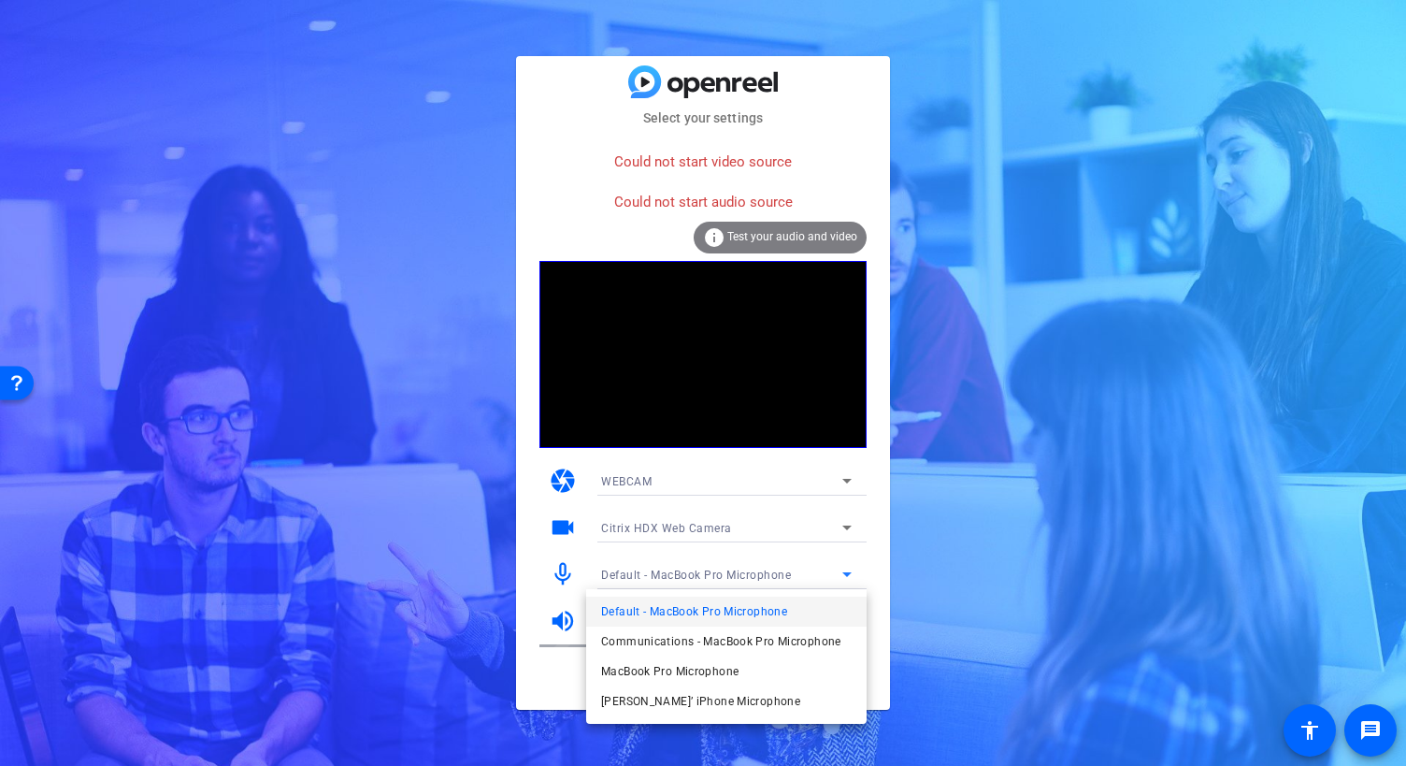
click at [744, 574] on div at bounding box center [703, 383] width 1406 height 766
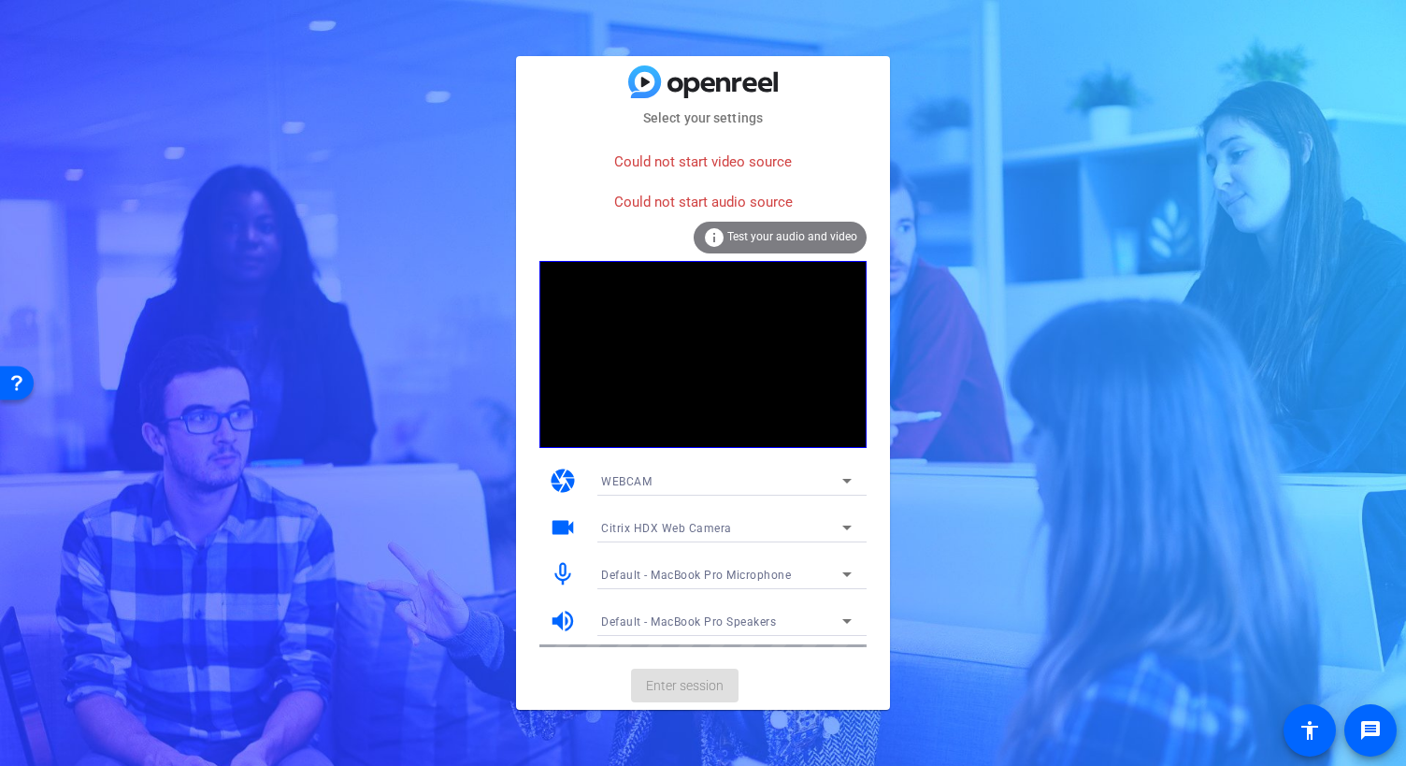
click at [676, 683] on mat-card-actions "Enter session" at bounding box center [703, 685] width 374 height 49
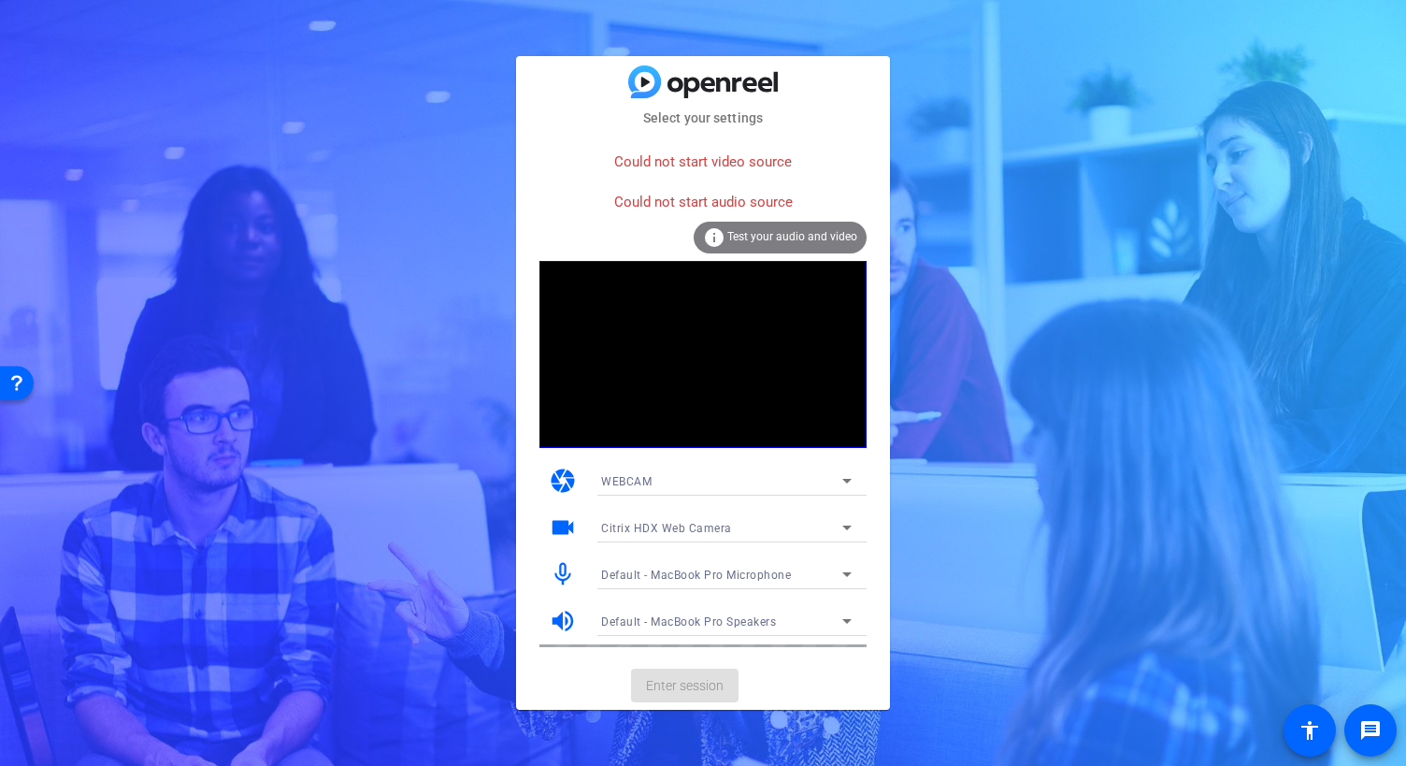
click at [676, 683] on mat-card-actions "Enter session" at bounding box center [703, 685] width 374 height 49
click at [744, 163] on div "Could not start video source" at bounding box center [703, 162] width 327 height 40
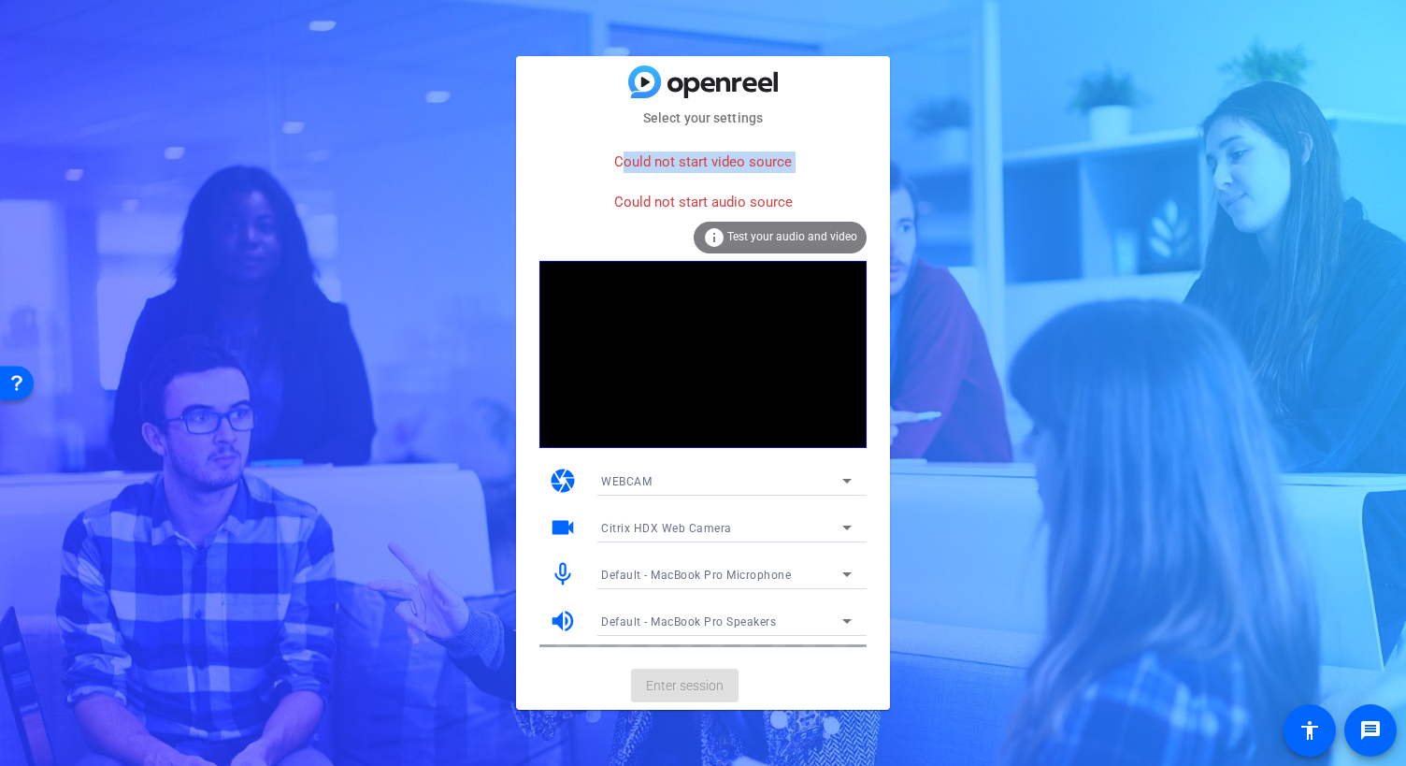
click at [744, 163] on div "Could not start video source" at bounding box center [703, 162] width 327 height 40
click at [775, 482] on div "WEBCAM" at bounding box center [721, 480] width 241 height 23
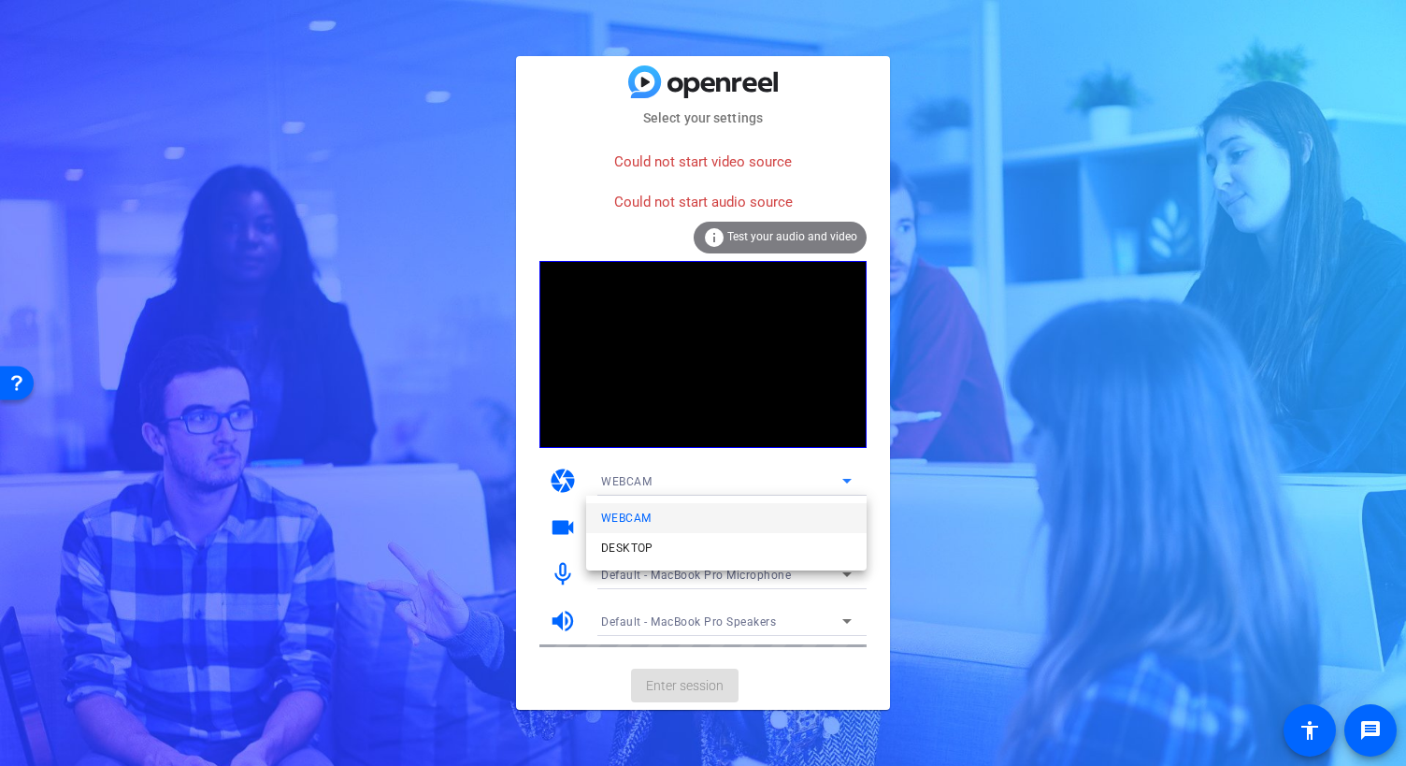
click at [0, 0] on div at bounding box center [0, 0] width 0 height 0
click at [772, 482] on div "WEBCAM" at bounding box center [721, 480] width 241 height 23
click at [748, 554] on mat-option "DESKTOP" at bounding box center [726, 548] width 281 height 30
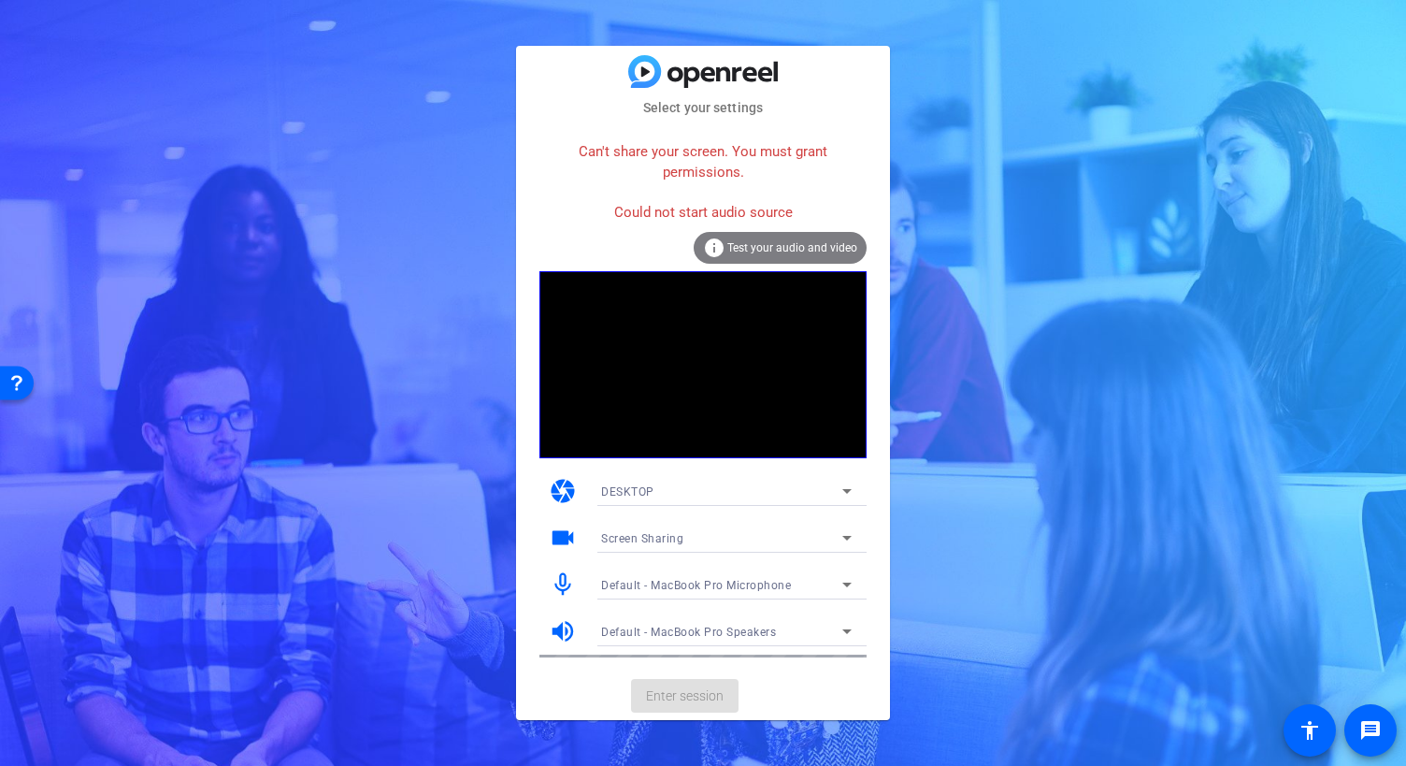
click at [950, 262] on div "Select your settings Can't share your screen. You must grant permissions. Could…" at bounding box center [703, 383] width 1406 height 766
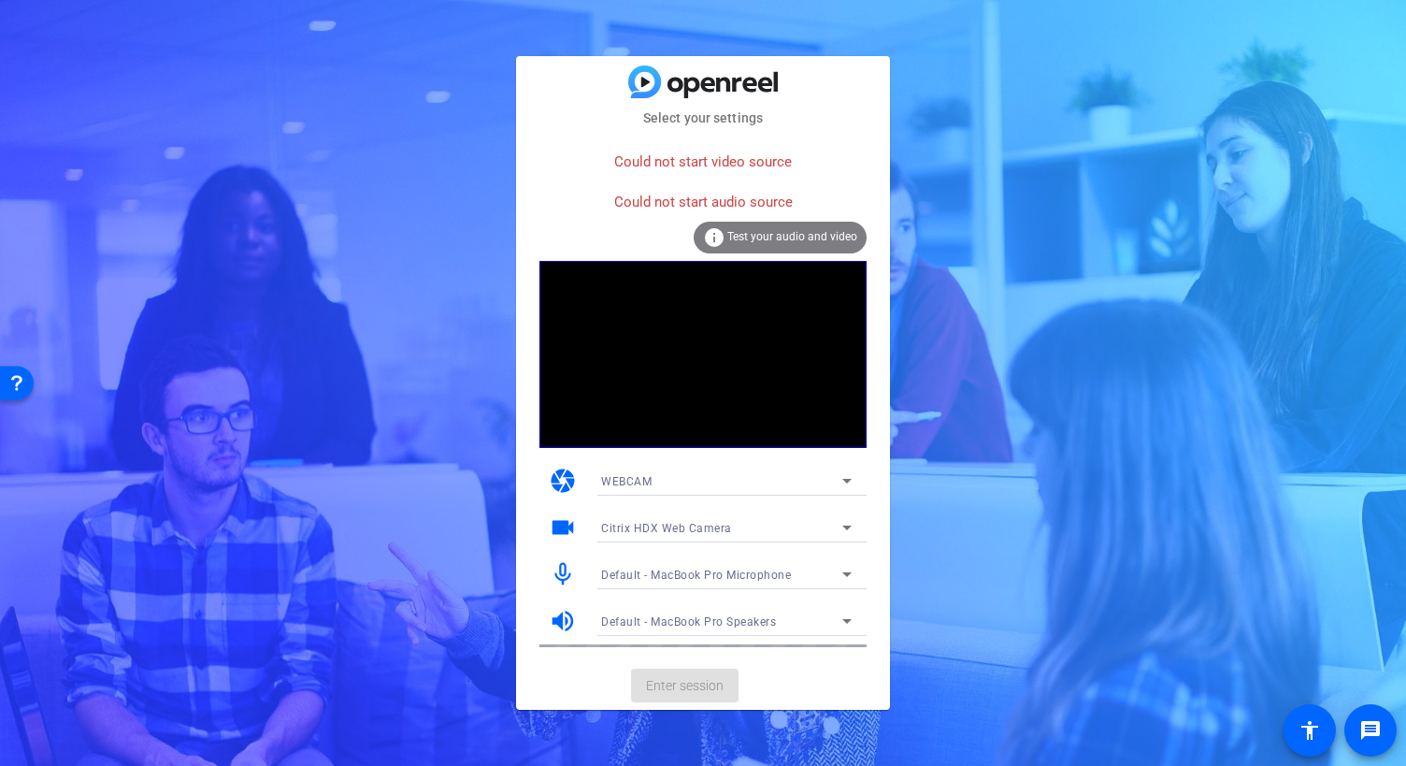
click at [716, 158] on div "Could not start video source" at bounding box center [703, 162] width 327 height 40
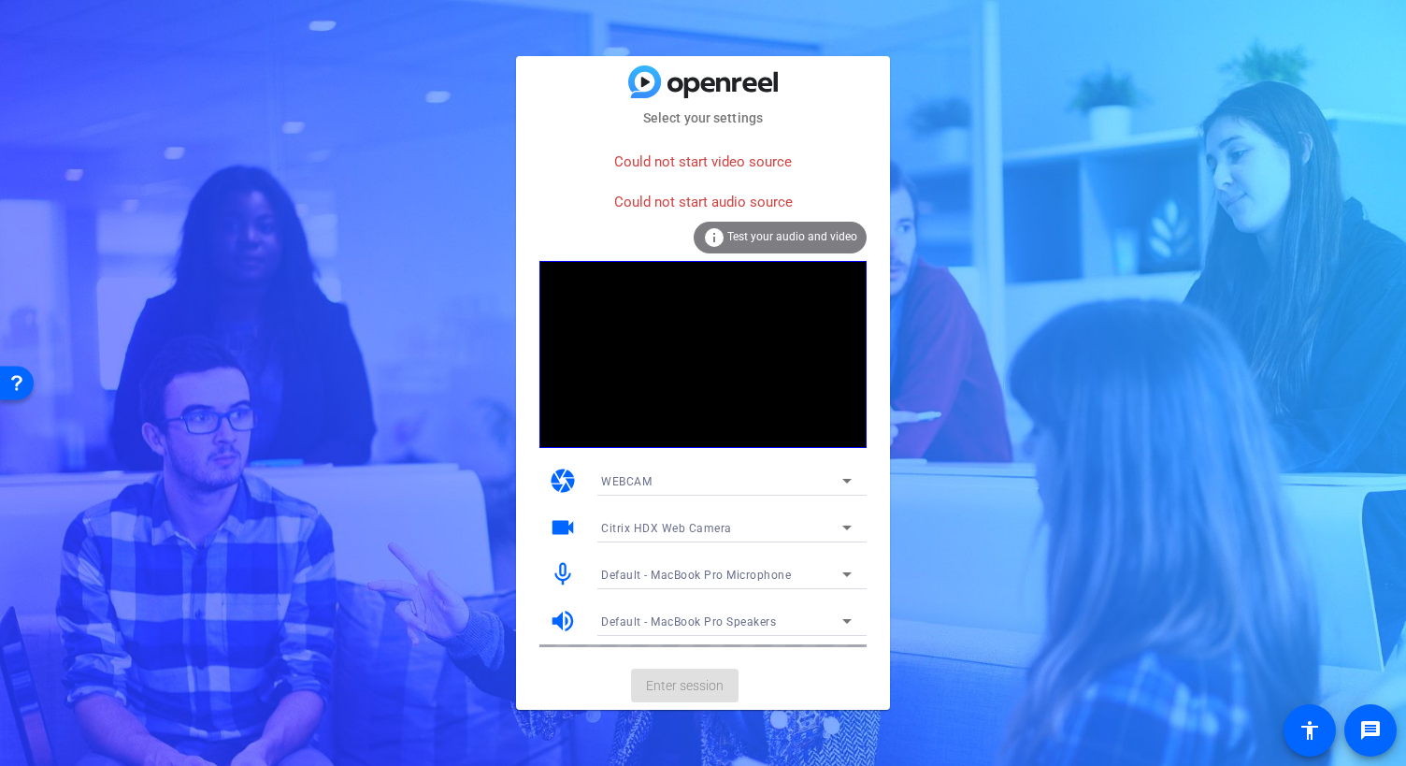
click at [716, 158] on div "Could not start video source" at bounding box center [703, 162] width 327 height 40
click at [714, 158] on div "Could not start video source" at bounding box center [703, 162] width 327 height 40
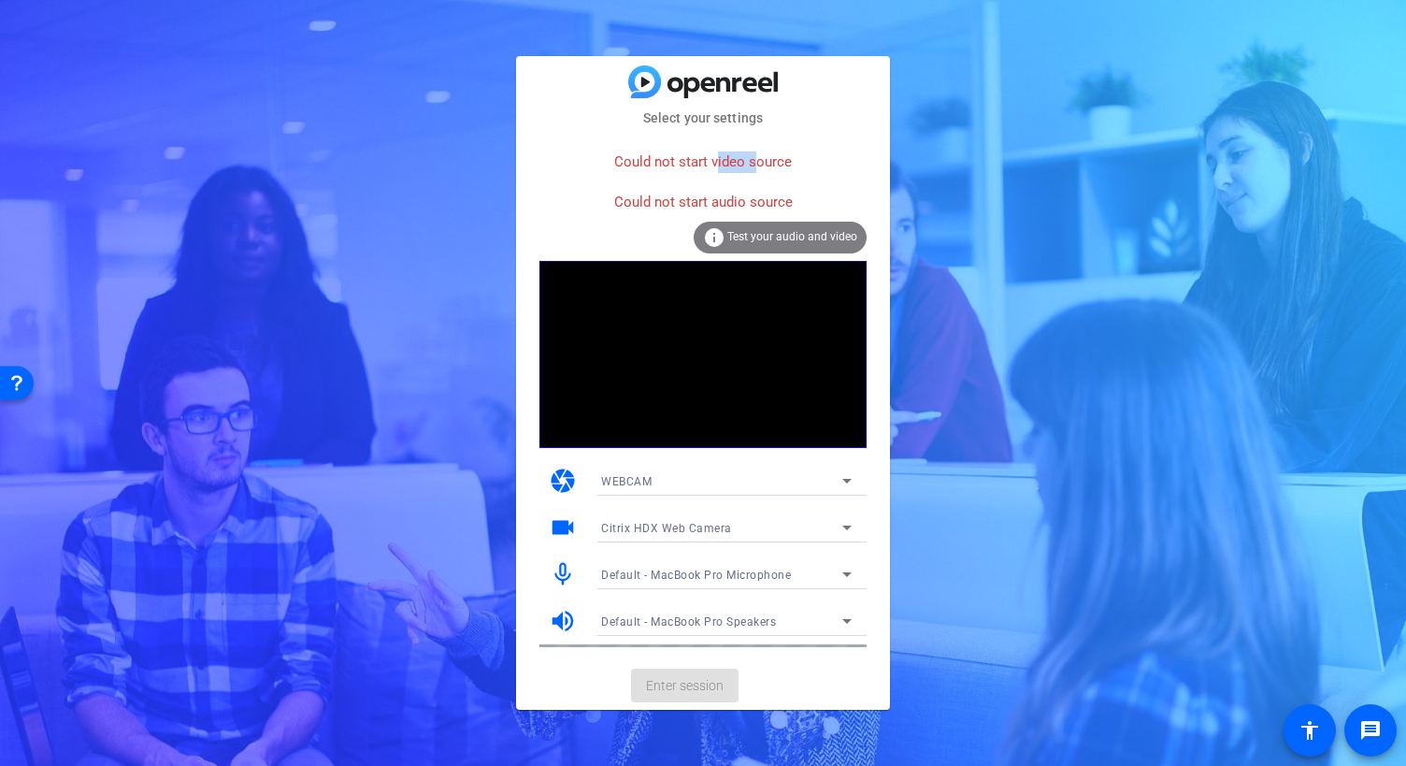
click at [644, 322] on video at bounding box center [703, 354] width 327 height 187
click at [782, 233] on span "Test your audio and video" at bounding box center [792, 236] width 130 height 13
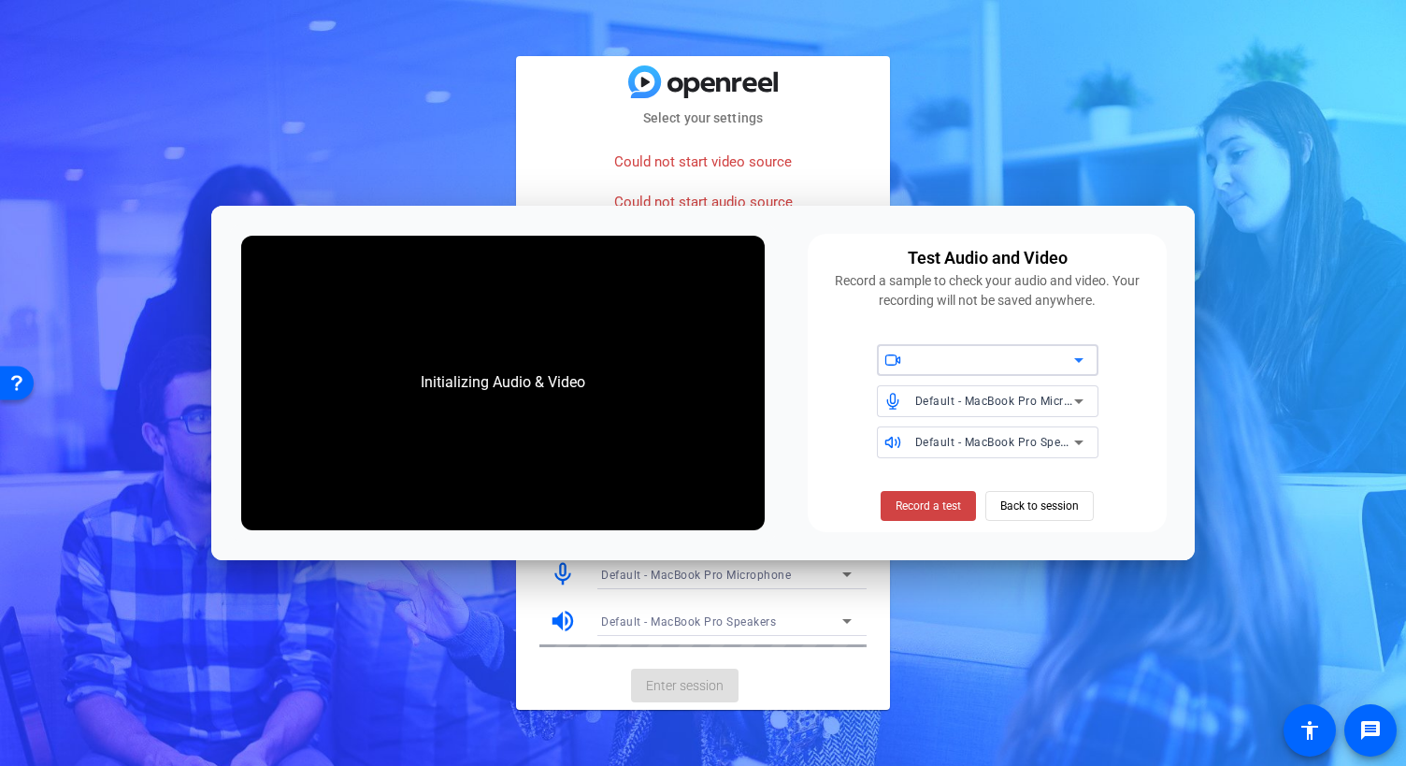
click at [971, 357] on div at bounding box center [994, 360] width 159 height 22
click at [969, 390] on span "Citrix HDX Web Camera" at bounding box center [956, 398] width 128 height 22
click at [43, 445] on span "Record a test" at bounding box center [33, 433] width 20 height 23
click at [305, 439] on span "Back to session" at bounding box center [181, 433] width 247 height 12
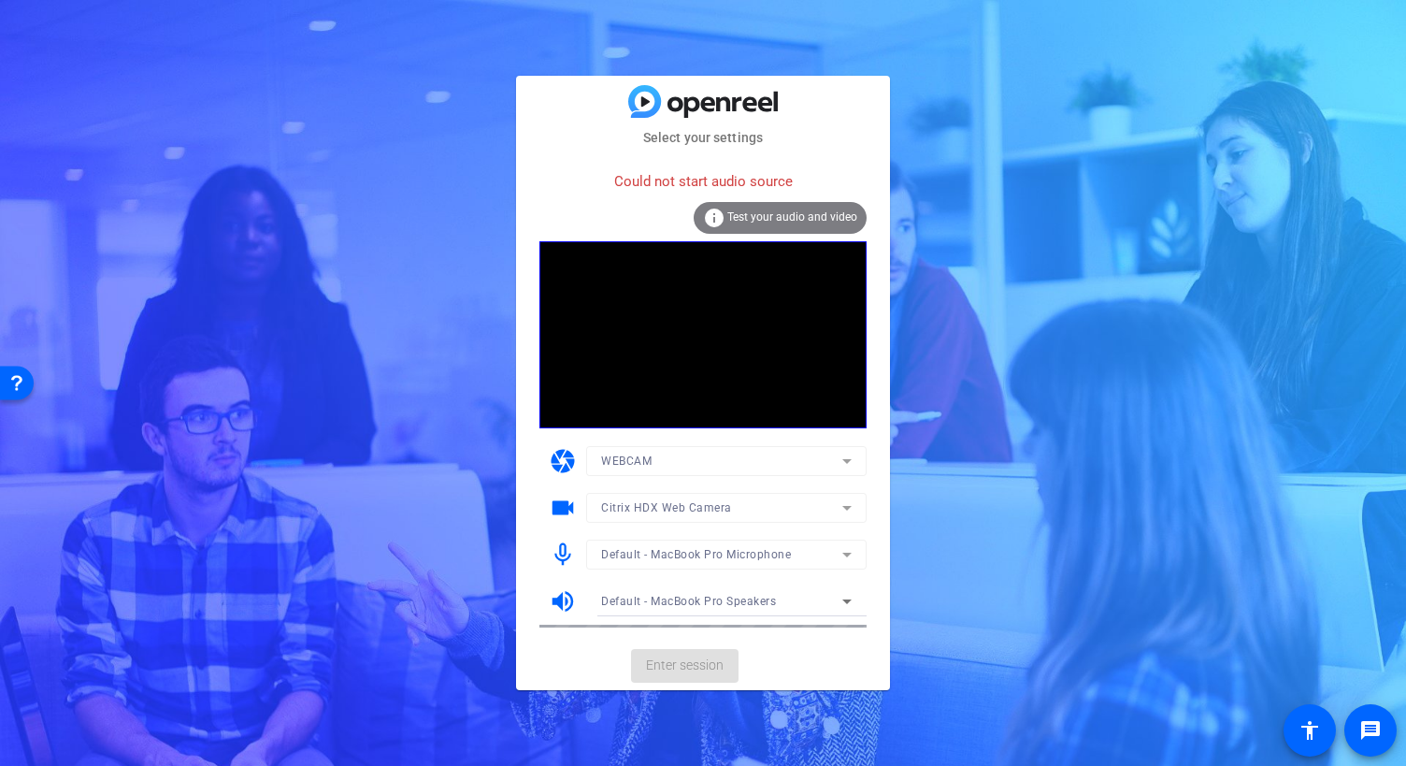
click at [714, 333] on video at bounding box center [703, 334] width 327 height 187
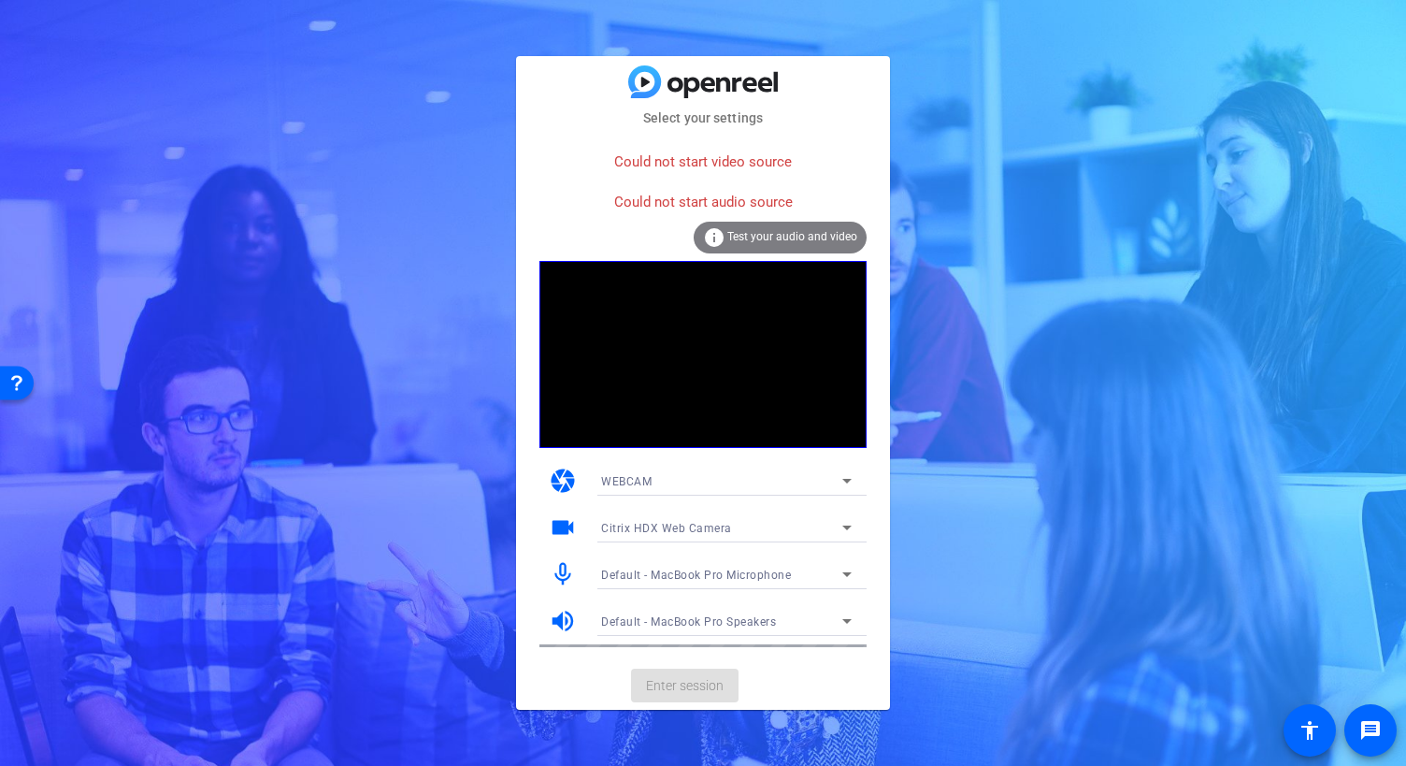
click at [714, 333] on video at bounding box center [703, 354] width 327 height 187
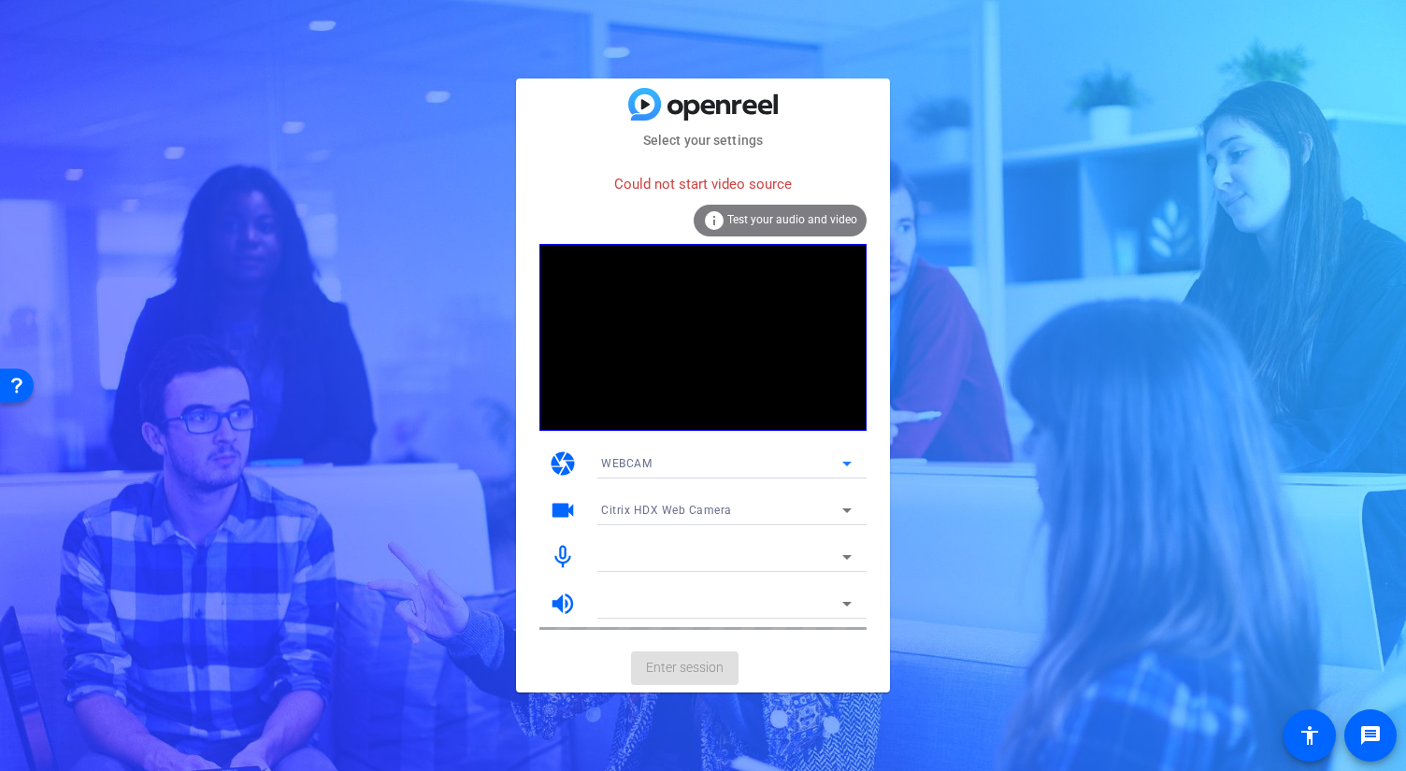
click at [678, 466] on div "WEBCAM" at bounding box center [721, 463] width 241 height 23
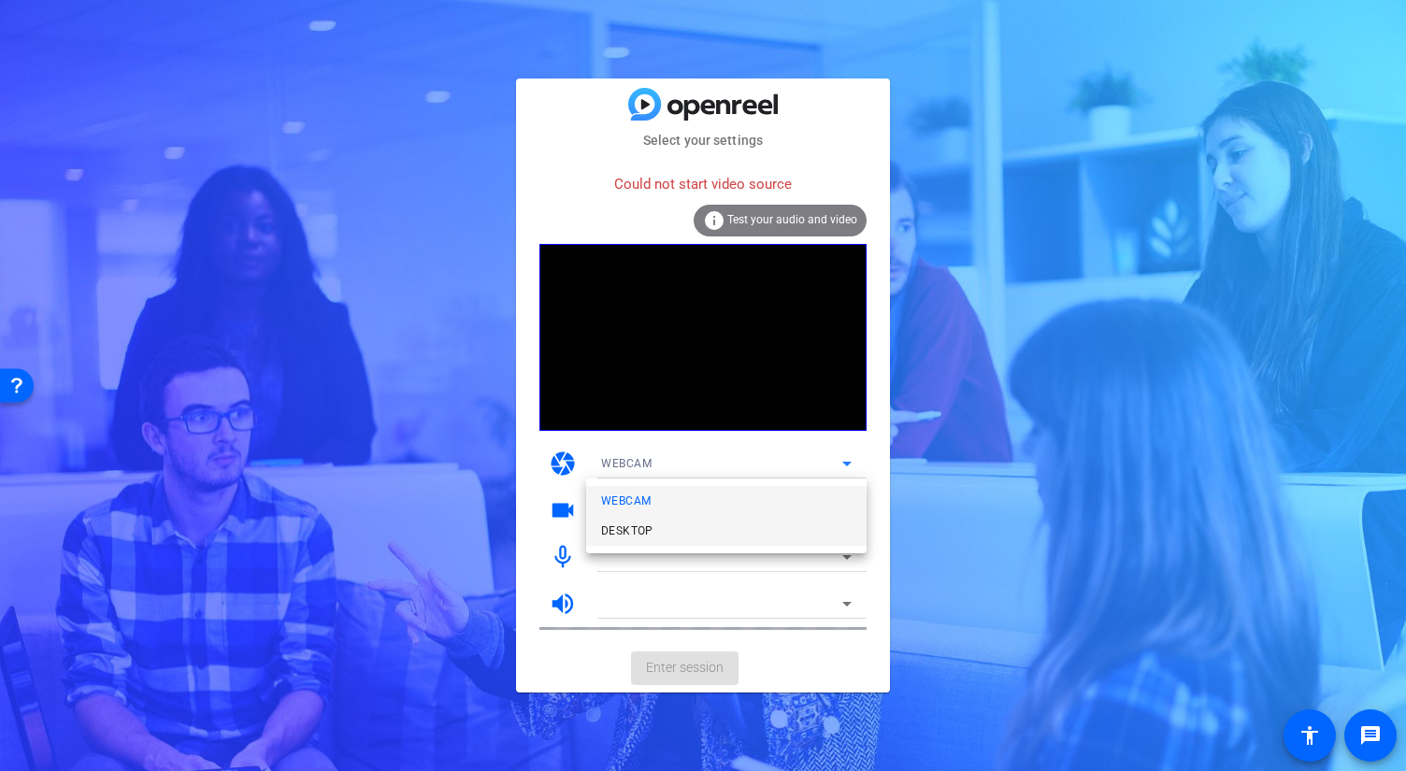
click at [302, 216] on mat-option "DESKTOP" at bounding box center [300, 211] width 4 height 9
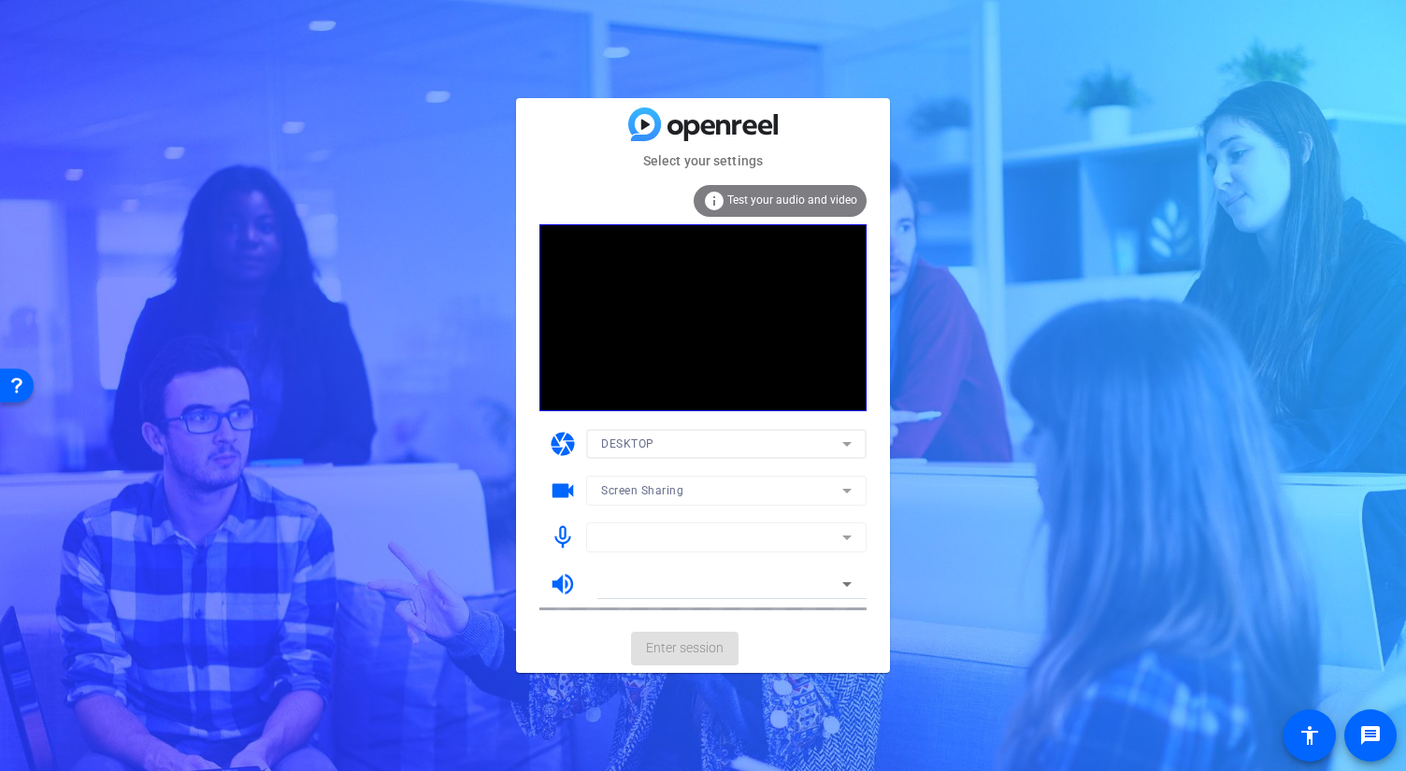
click at [952, 359] on div "Select your settings info Test your audio and video camera DESKTOP videocam Scr…" at bounding box center [703, 385] width 1406 height 771
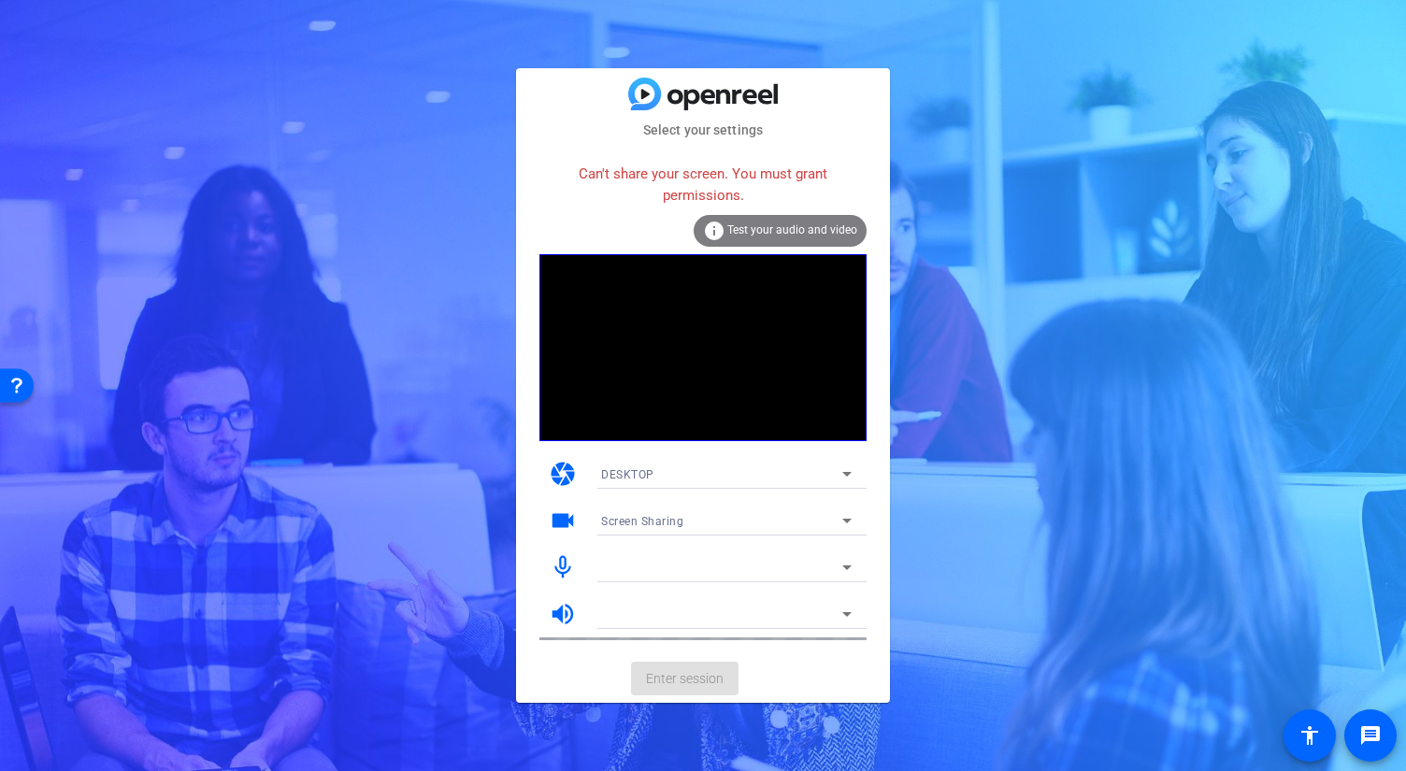
click at [668, 355] on video at bounding box center [703, 347] width 327 height 187
click at [1078, 280] on div "Select your settings Can't share your screen. You must grant permissions. info …" at bounding box center [703, 385] width 1406 height 771
click at [1083, 154] on div "Select your settings Can't share your screen. You must grant permissions. info …" at bounding box center [703, 385] width 1406 height 771
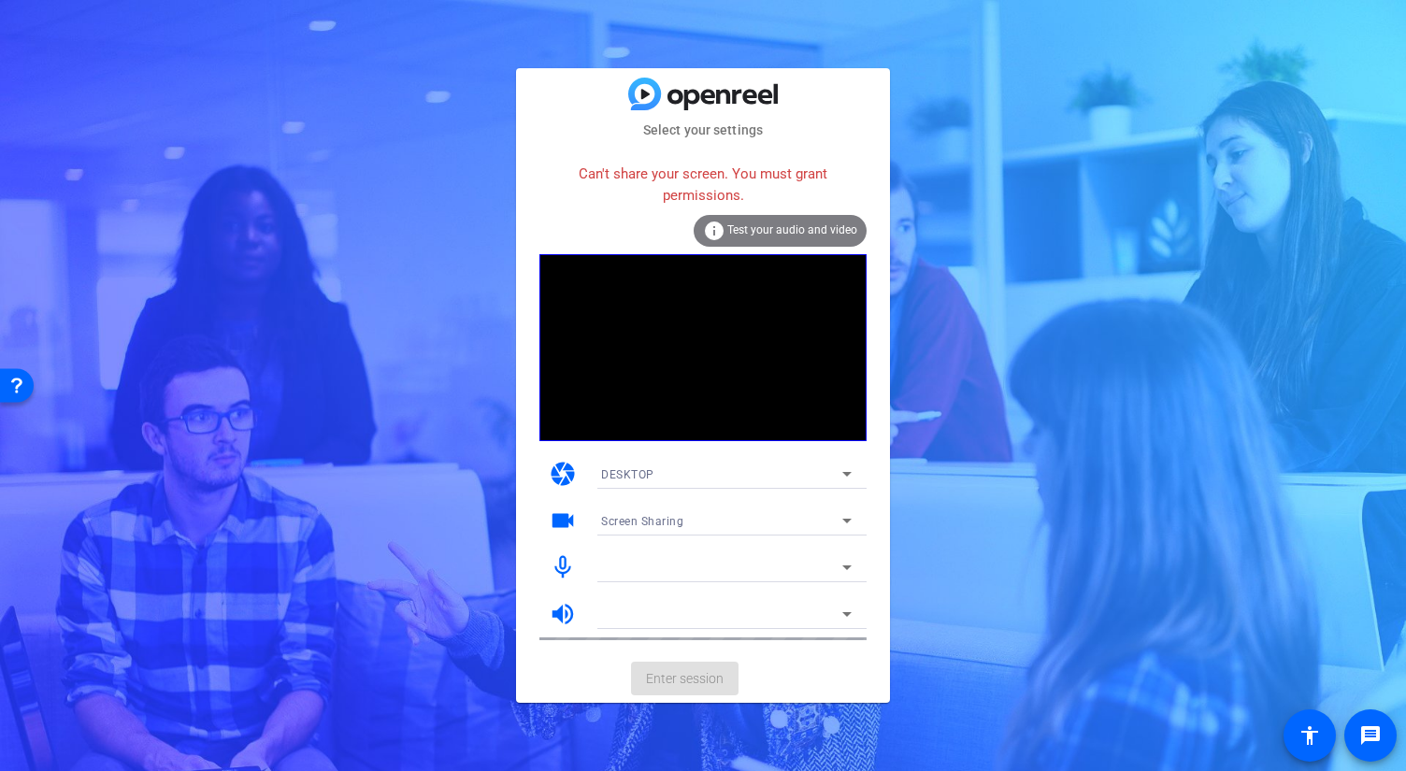
click at [686, 684] on mat-card-actions "Enter session" at bounding box center [703, 679] width 374 height 49
